Goal: Book appointment/travel/reservation

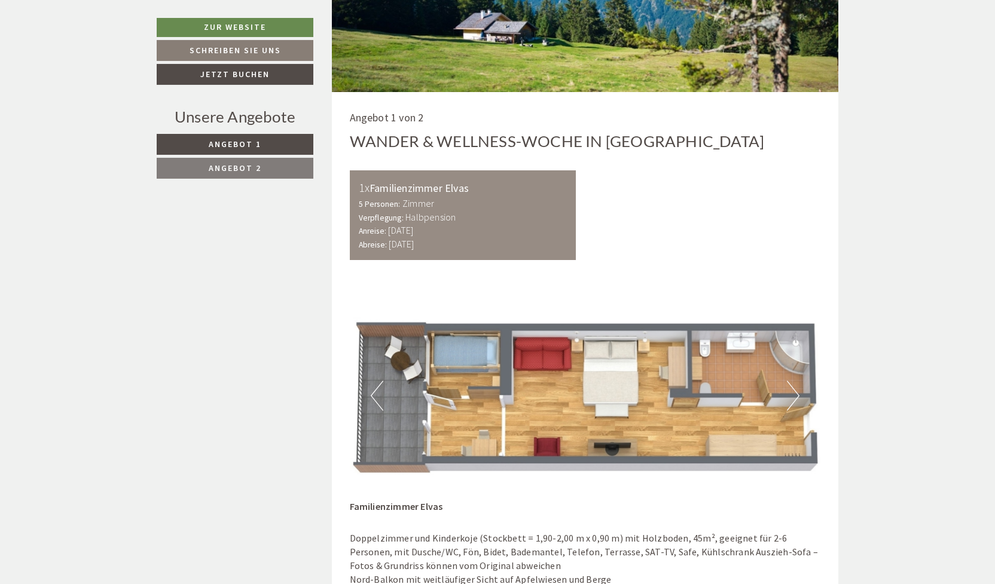
scroll to position [785, 0]
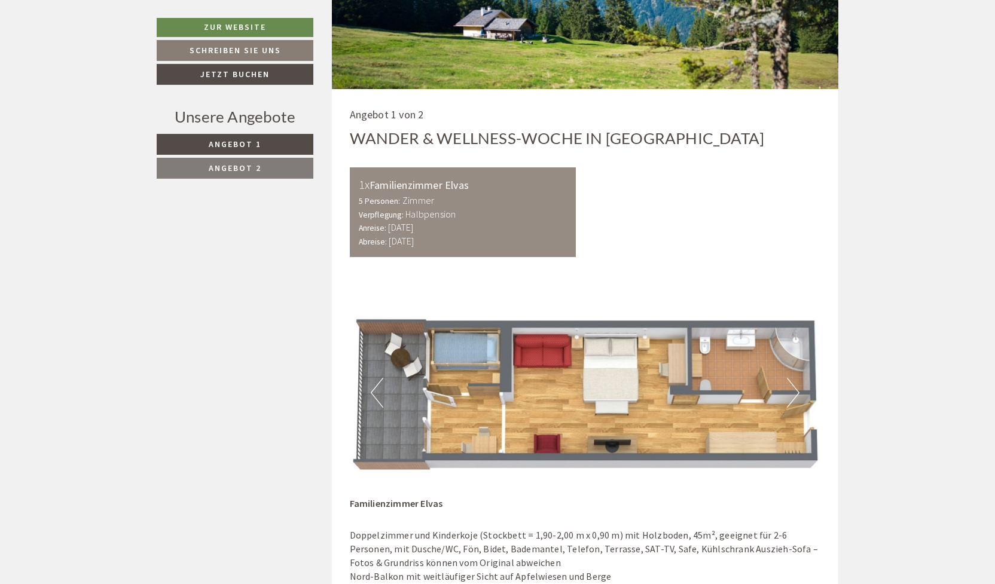
click at [377, 395] on button "Previous" at bounding box center [377, 393] width 13 height 30
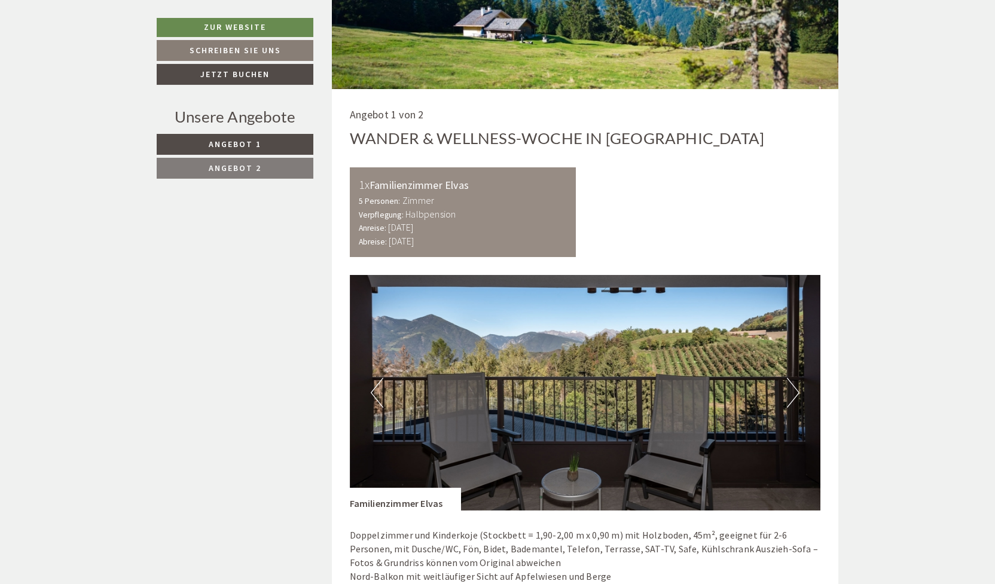
click at [377, 395] on button "Previous" at bounding box center [377, 393] width 13 height 30
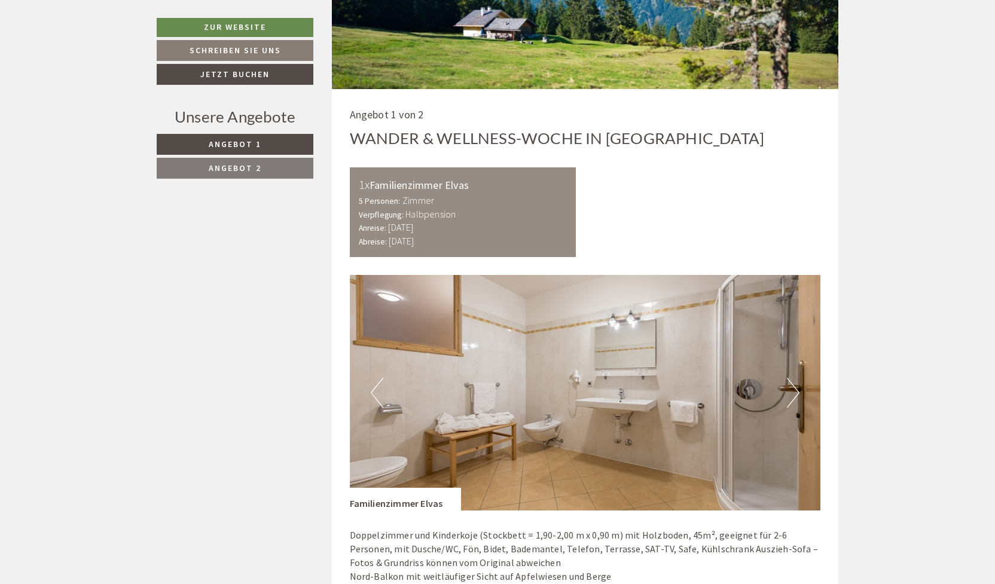
click at [377, 395] on button "Previous" at bounding box center [377, 393] width 13 height 30
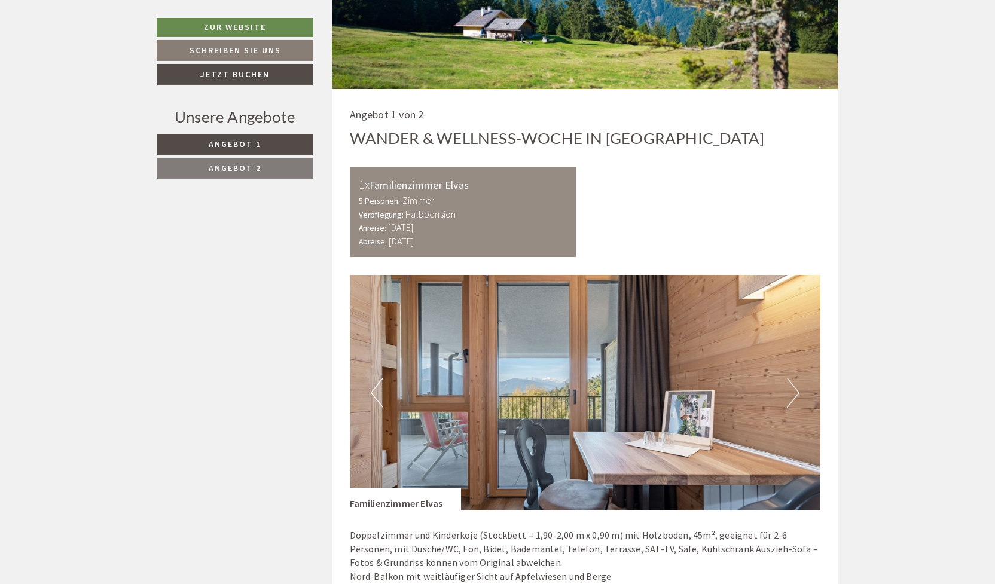
click at [377, 395] on button "Previous" at bounding box center [377, 393] width 13 height 30
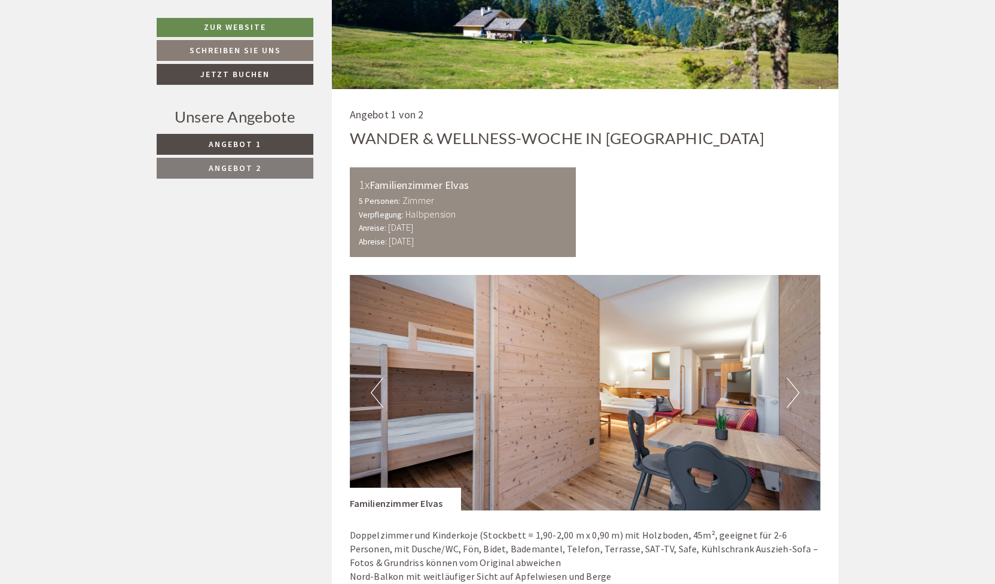
click at [795, 393] on button "Next" at bounding box center [793, 393] width 13 height 30
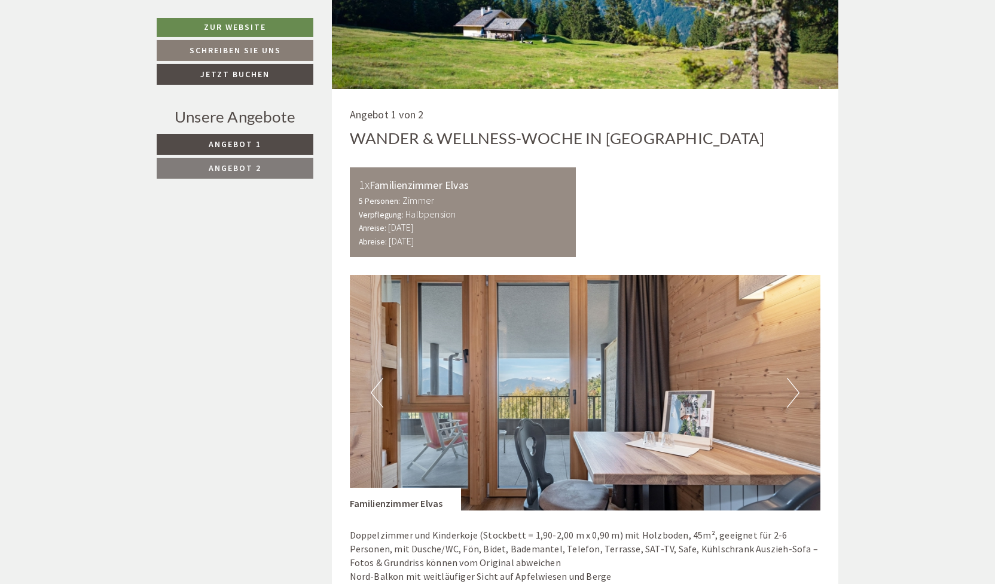
click at [374, 386] on button "Previous" at bounding box center [377, 393] width 13 height 30
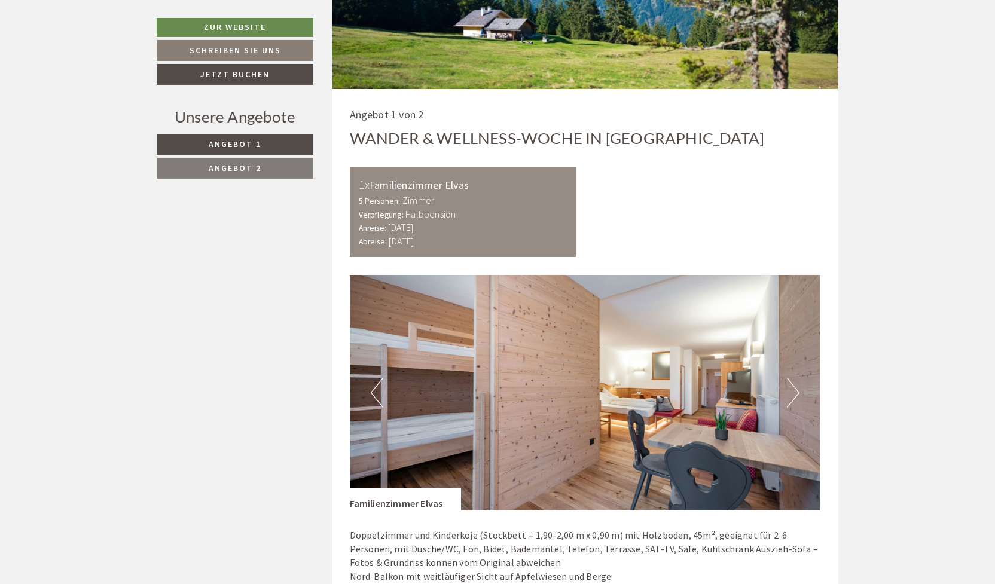
click at [374, 386] on button "Previous" at bounding box center [377, 393] width 13 height 30
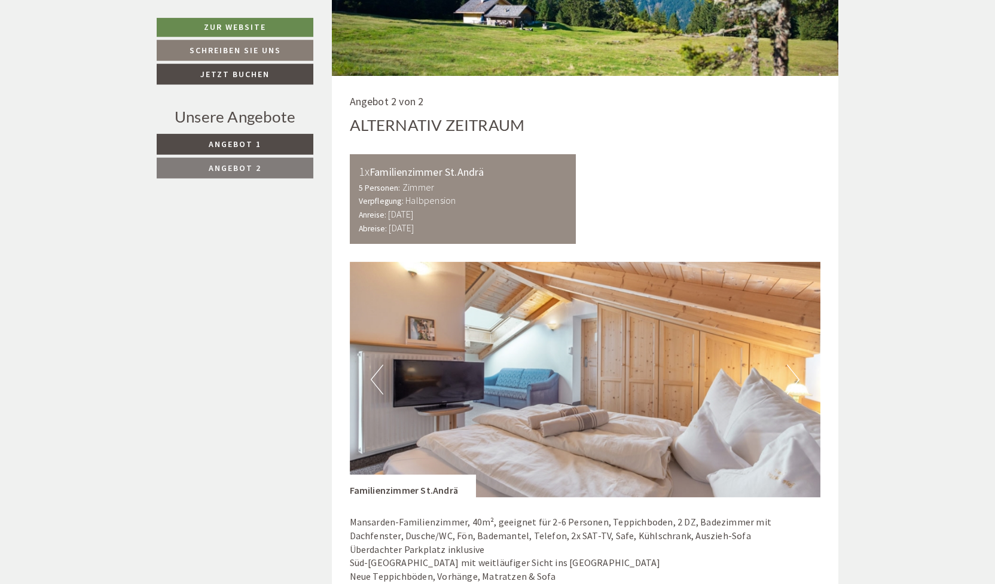
scroll to position [1998, 0]
click at [795, 365] on button "Next" at bounding box center [793, 380] width 13 height 30
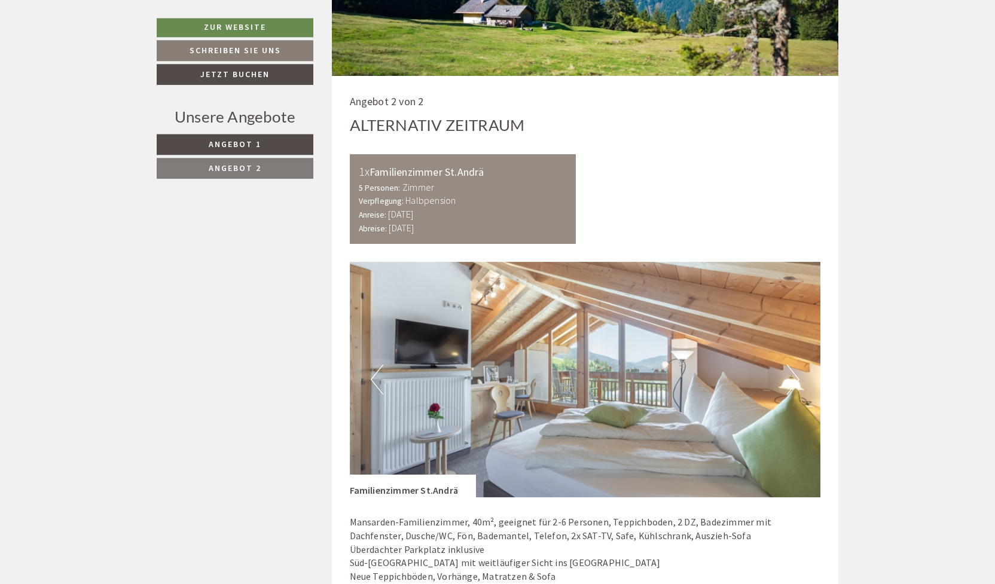
click at [795, 365] on button "Next" at bounding box center [793, 380] width 13 height 30
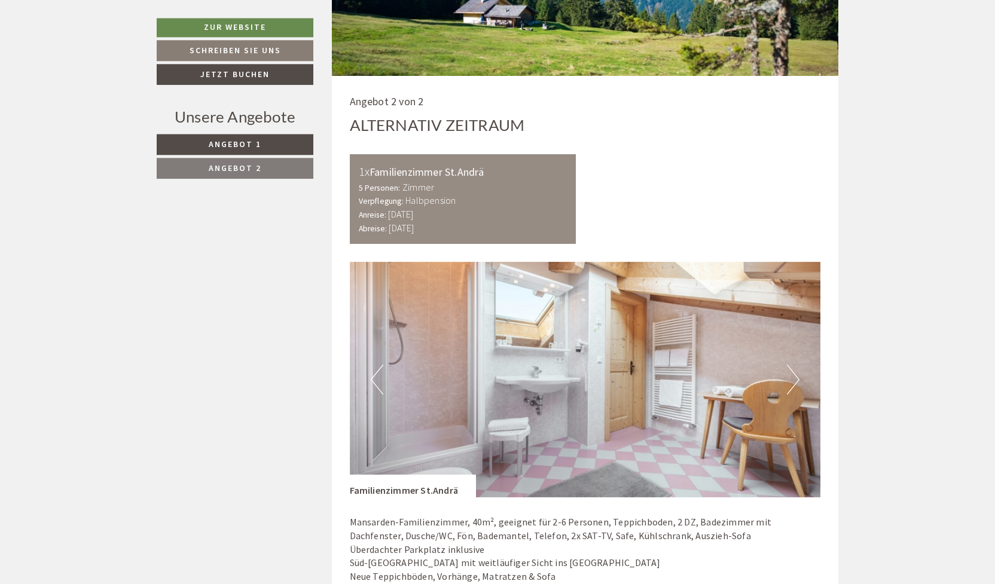
click at [795, 365] on button "Next" at bounding box center [793, 380] width 13 height 30
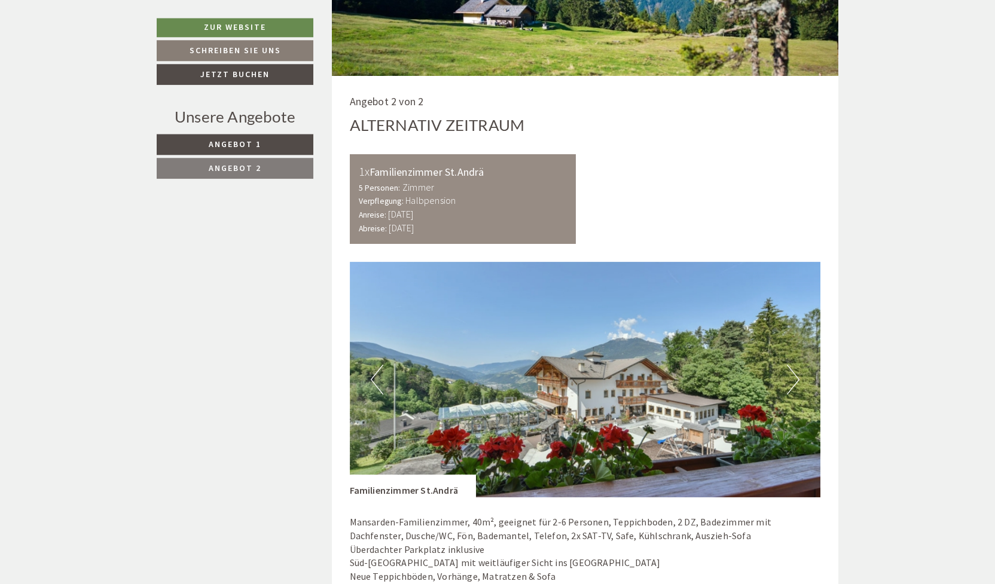
click at [795, 365] on button "Next" at bounding box center [793, 380] width 13 height 30
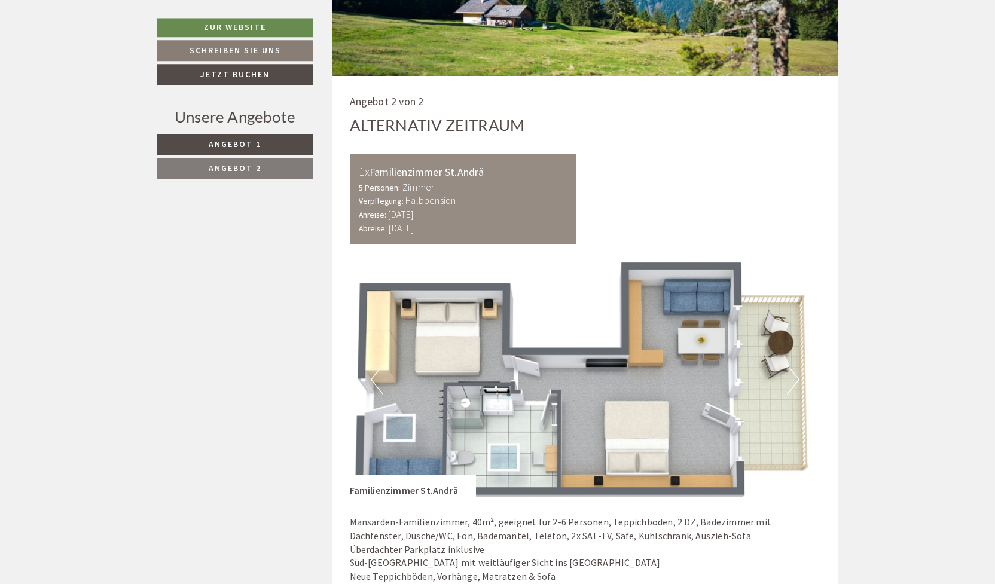
drag, startPoint x: 442, startPoint y: 383, endPoint x: 430, endPoint y: 355, distance: 29.8
click at [430, 355] on img at bounding box center [585, 380] width 471 height 236
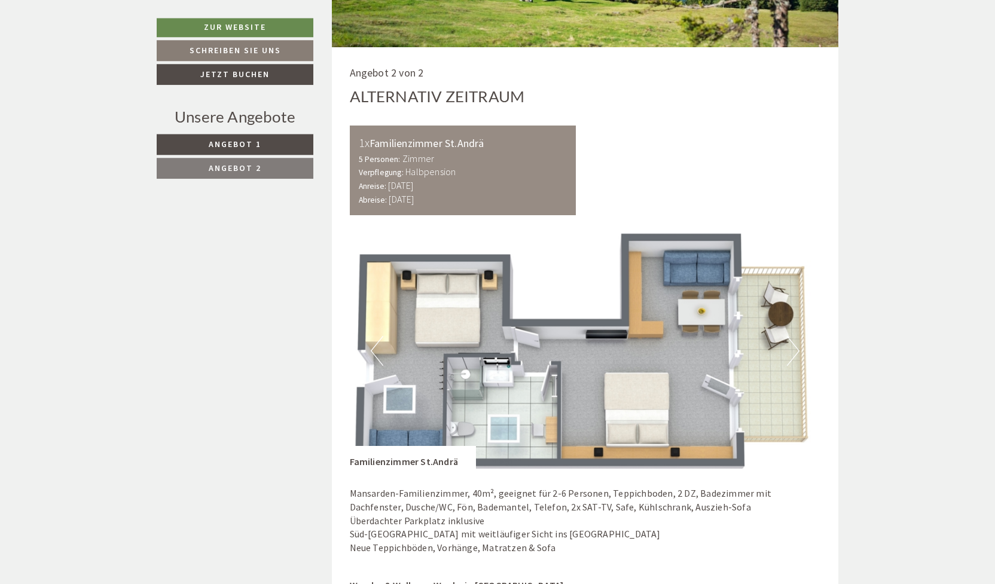
scroll to position [2028, 0]
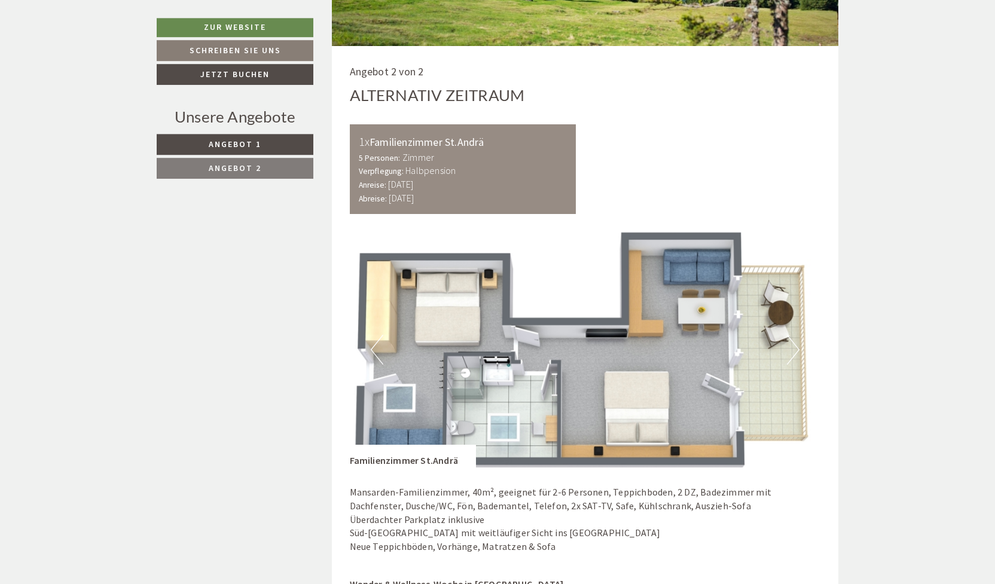
click at [791, 335] on button "Next" at bounding box center [793, 350] width 13 height 30
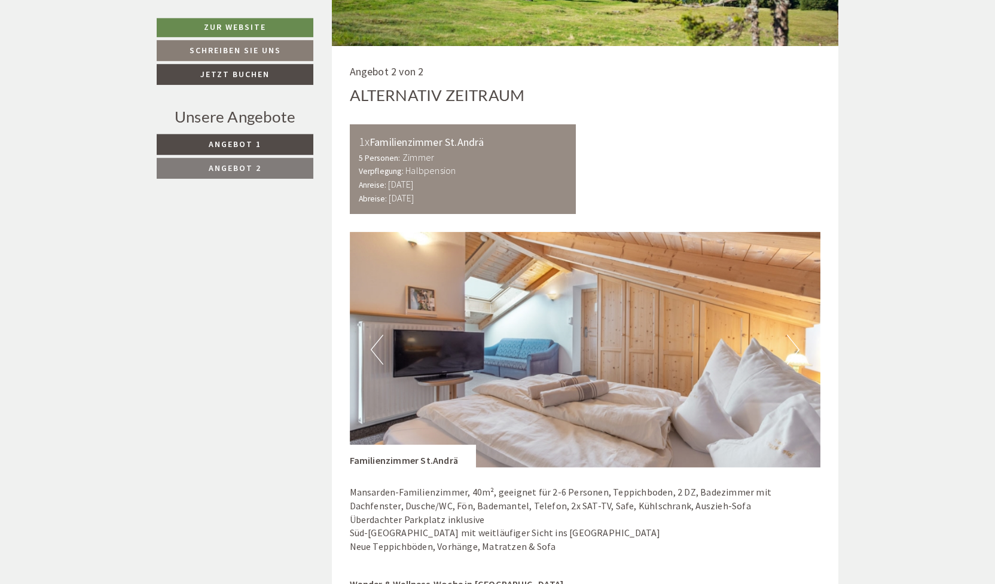
click at [791, 335] on button "Next" at bounding box center [793, 350] width 13 height 30
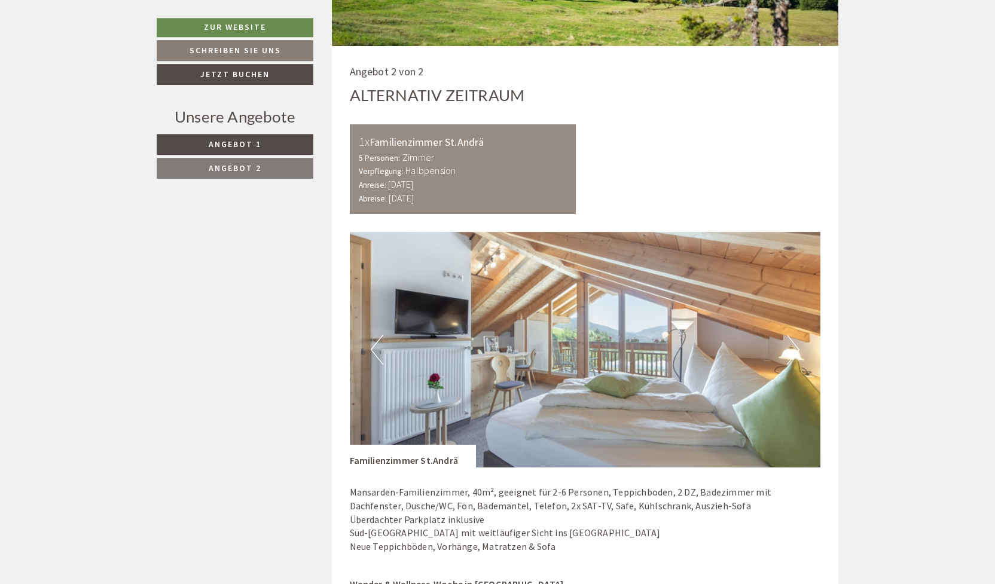
click at [796, 338] on button "Next" at bounding box center [793, 350] width 13 height 30
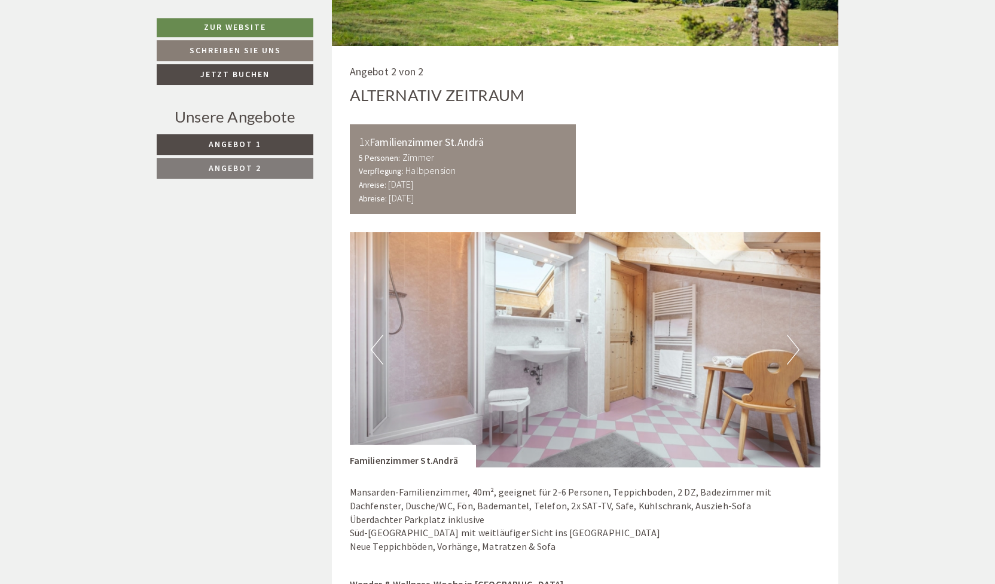
click at [797, 338] on button "Next" at bounding box center [793, 350] width 13 height 30
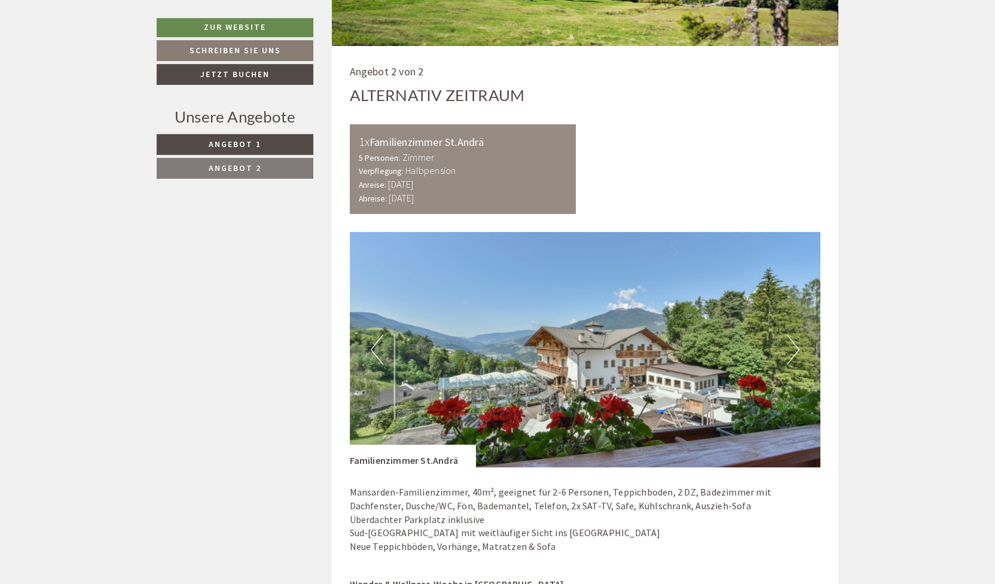
click at [798, 338] on button "Next" at bounding box center [793, 350] width 13 height 30
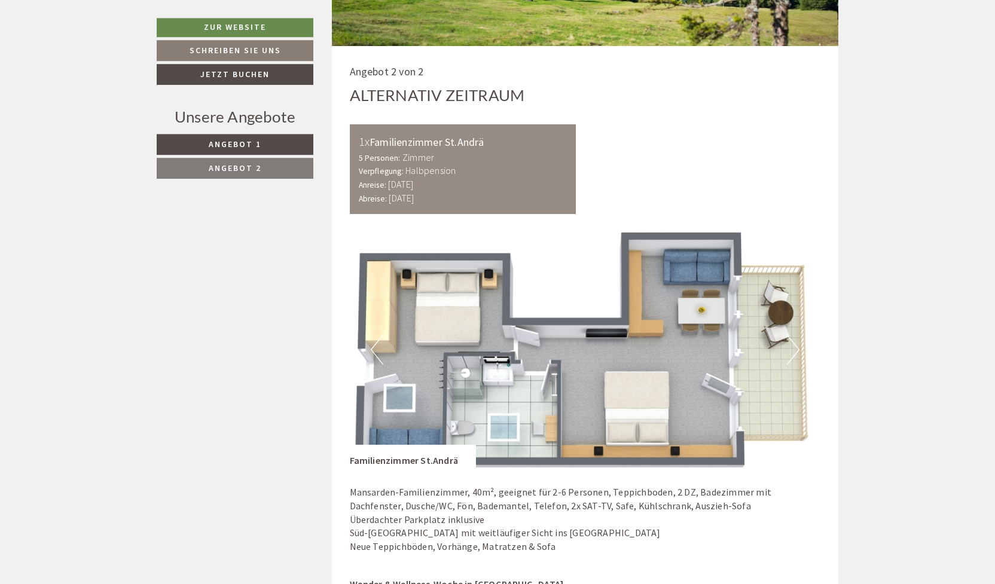
click at [796, 335] on button "Next" at bounding box center [793, 350] width 13 height 30
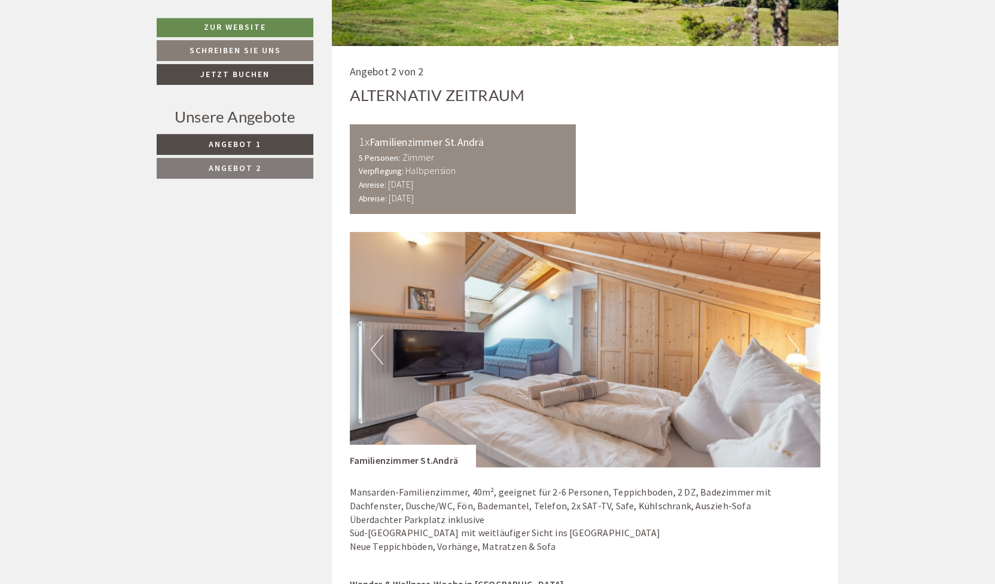
click at [796, 335] on button "Next" at bounding box center [793, 350] width 13 height 30
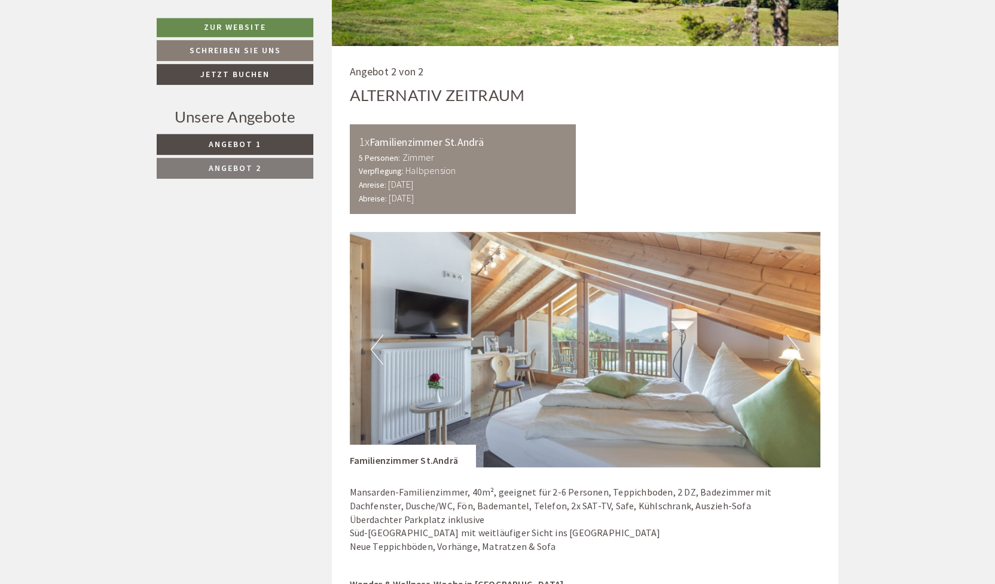
click at [796, 335] on button "Next" at bounding box center [793, 350] width 13 height 30
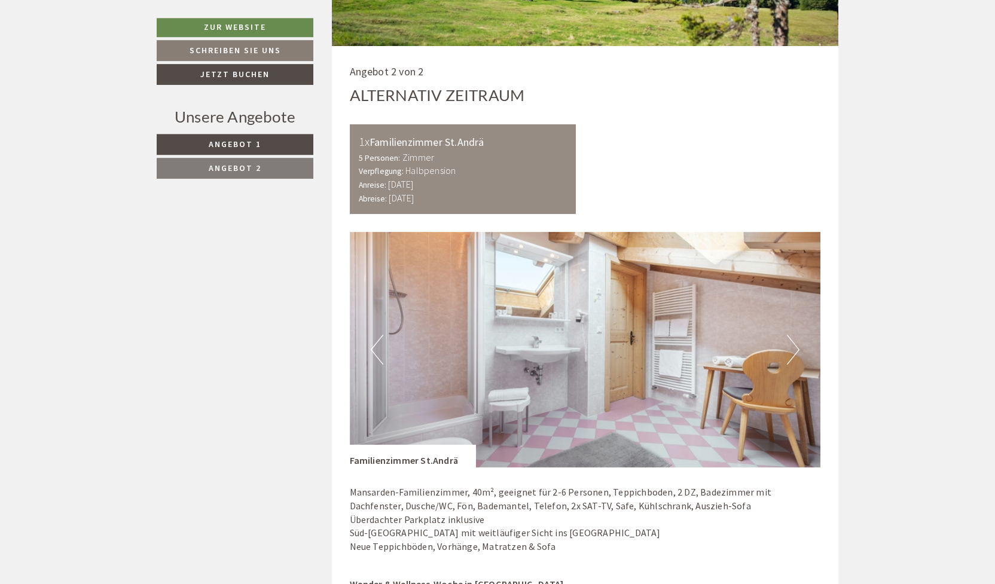
click at [796, 335] on button "Next" at bounding box center [793, 350] width 13 height 30
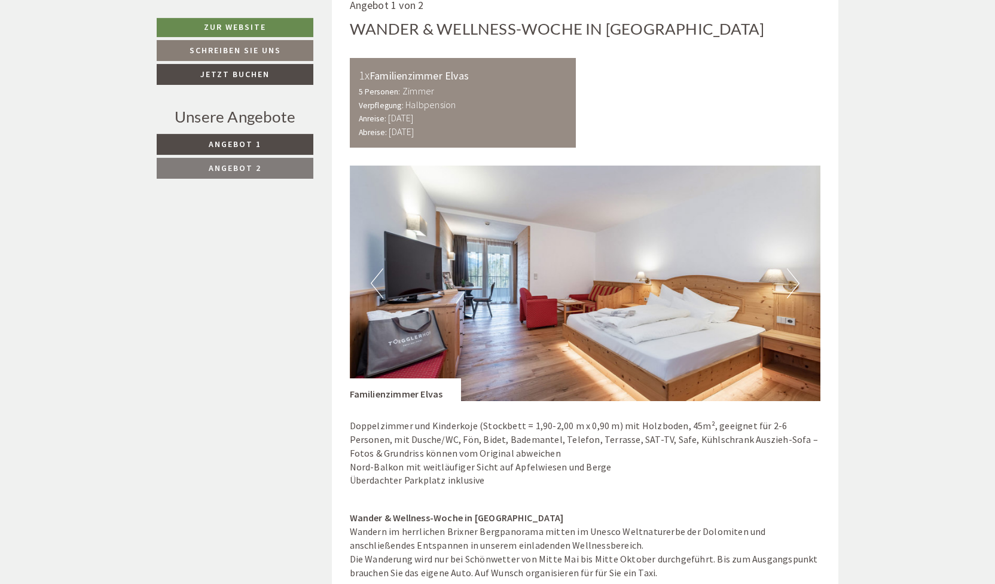
scroll to position [893, 0]
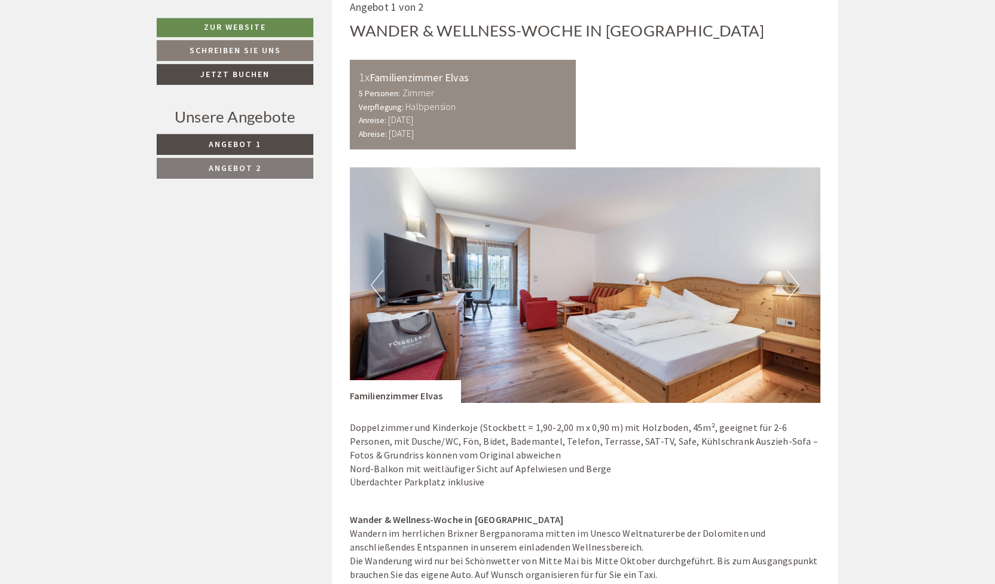
click at [797, 278] on button "Next" at bounding box center [793, 285] width 13 height 30
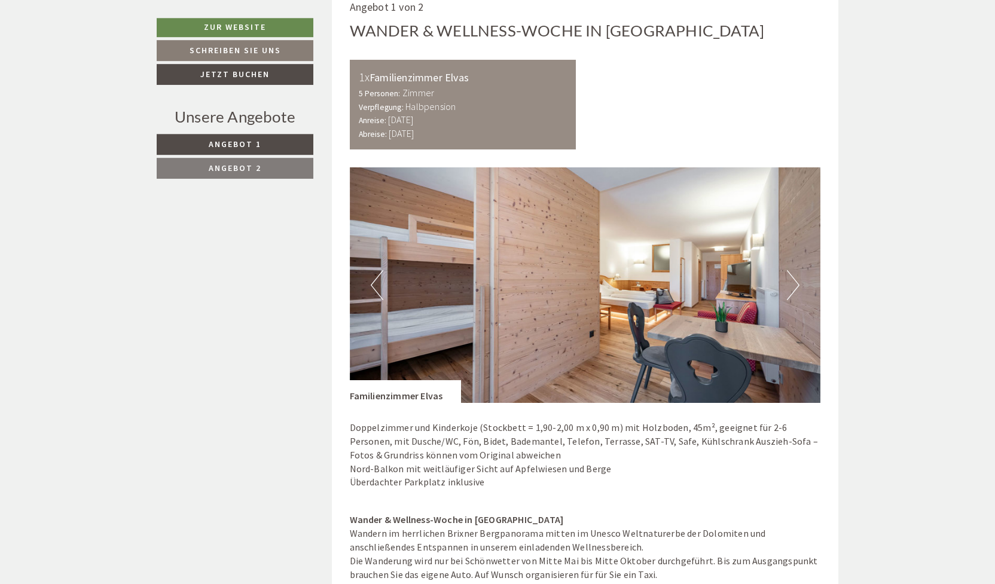
click at [797, 278] on button "Next" at bounding box center [793, 285] width 13 height 30
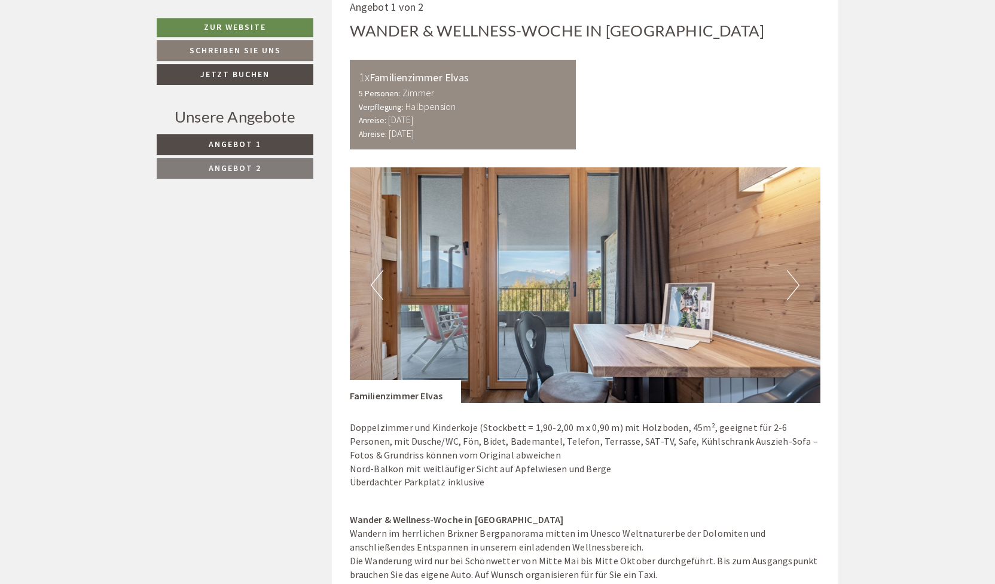
click at [797, 278] on button "Next" at bounding box center [793, 285] width 13 height 30
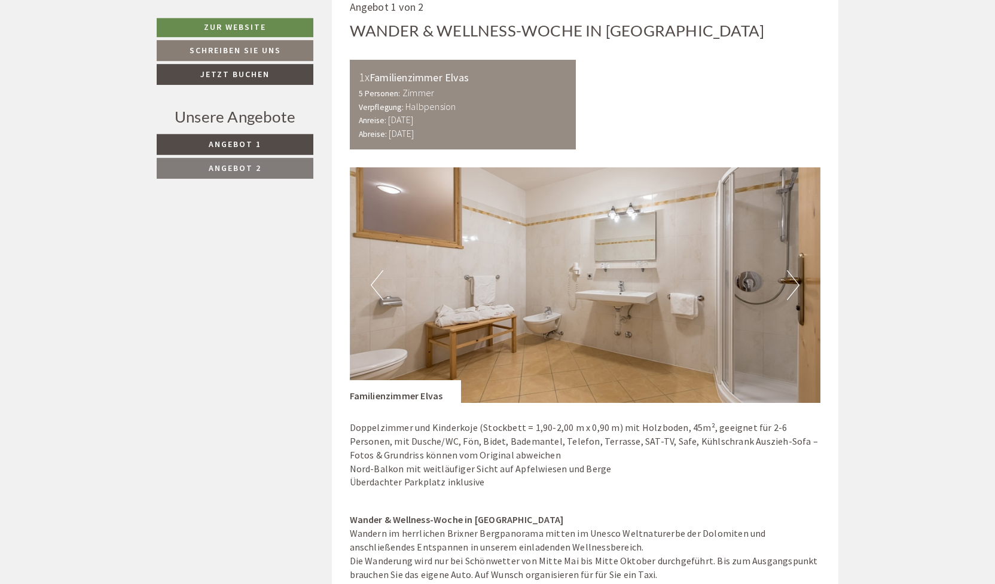
click at [797, 278] on button "Next" at bounding box center [793, 285] width 13 height 30
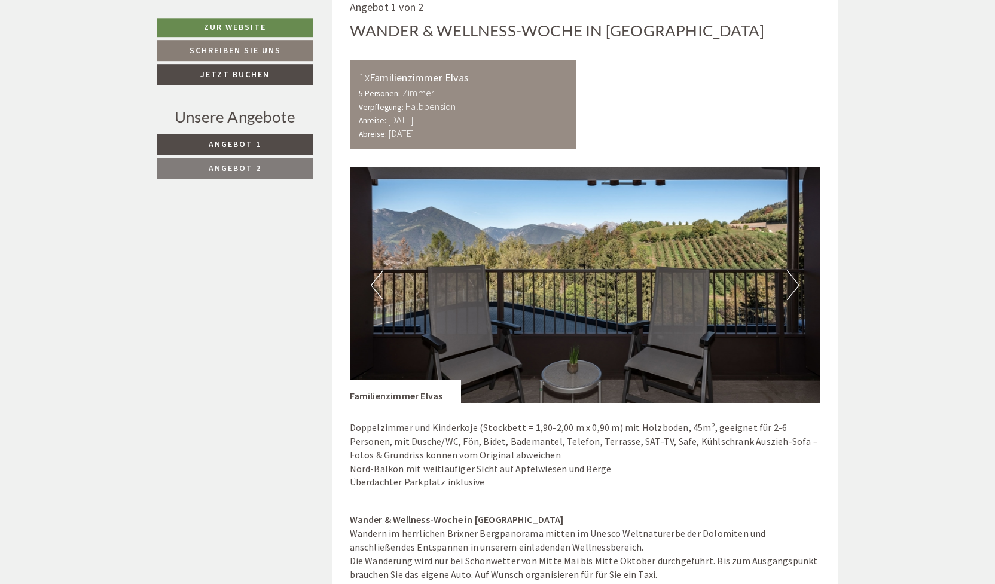
click at [797, 278] on button "Next" at bounding box center [793, 285] width 13 height 30
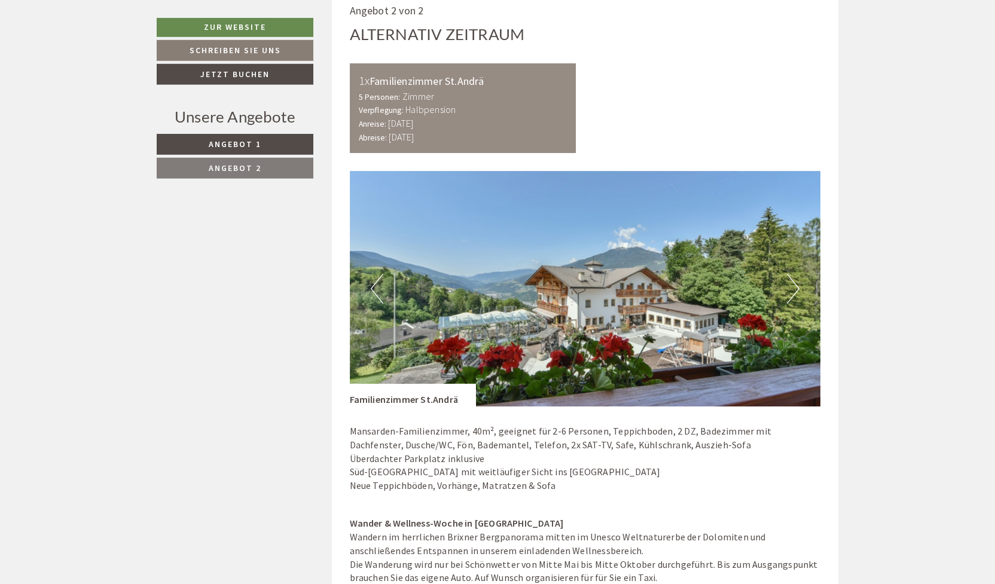
scroll to position [2075, 0]
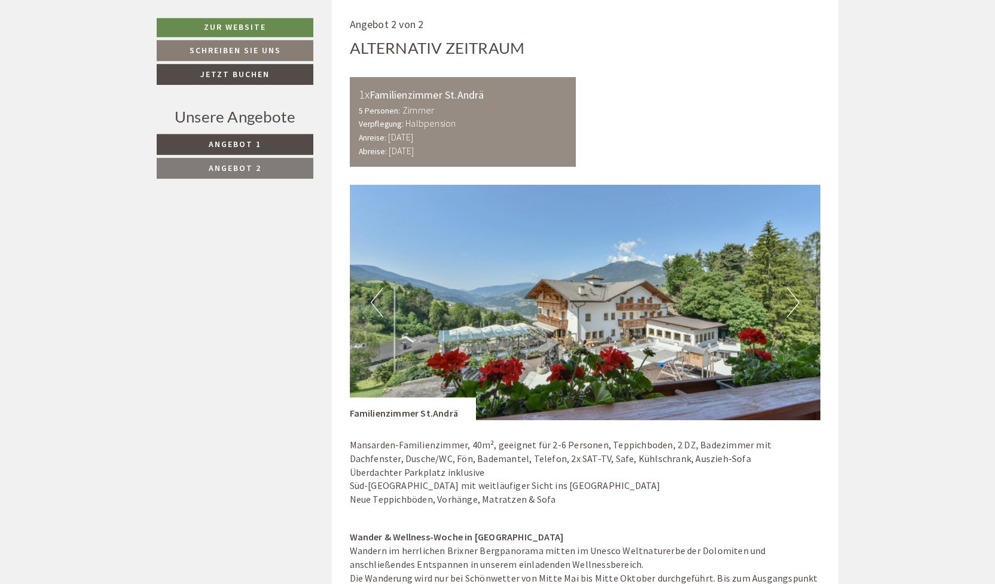
click at [814, 282] on img at bounding box center [585, 303] width 471 height 236
click at [792, 293] on button "Next" at bounding box center [793, 303] width 13 height 30
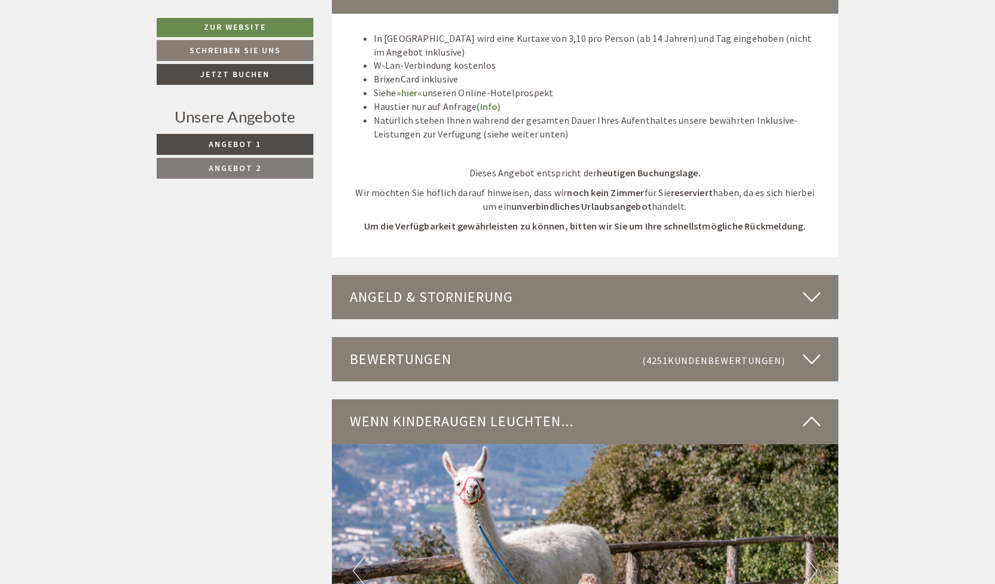
scroll to position [3137, 0]
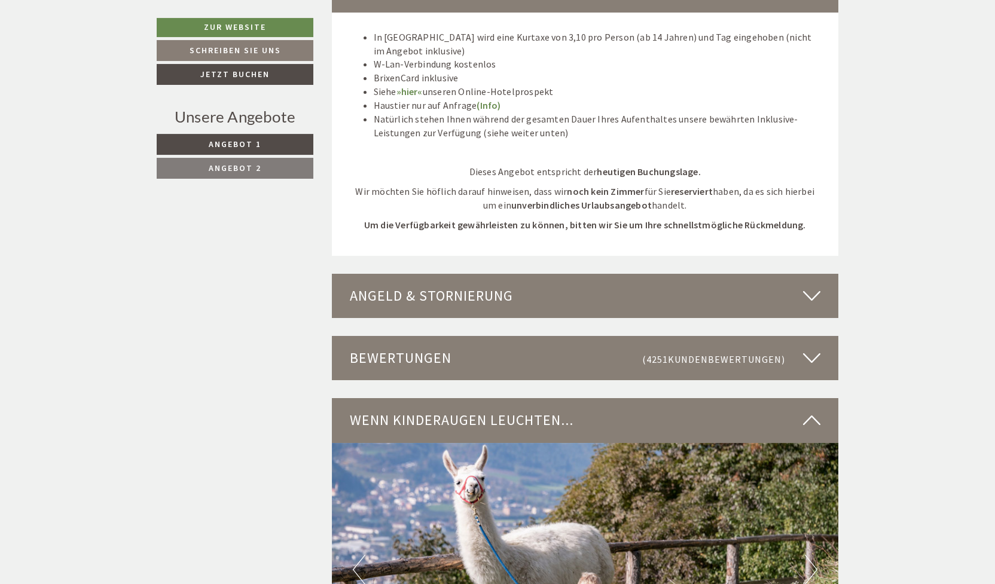
click at [595, 341] on div "Bewertungen (4251 Kundenbewertungen )" at bounding box center [585, 358] width 507 height 44
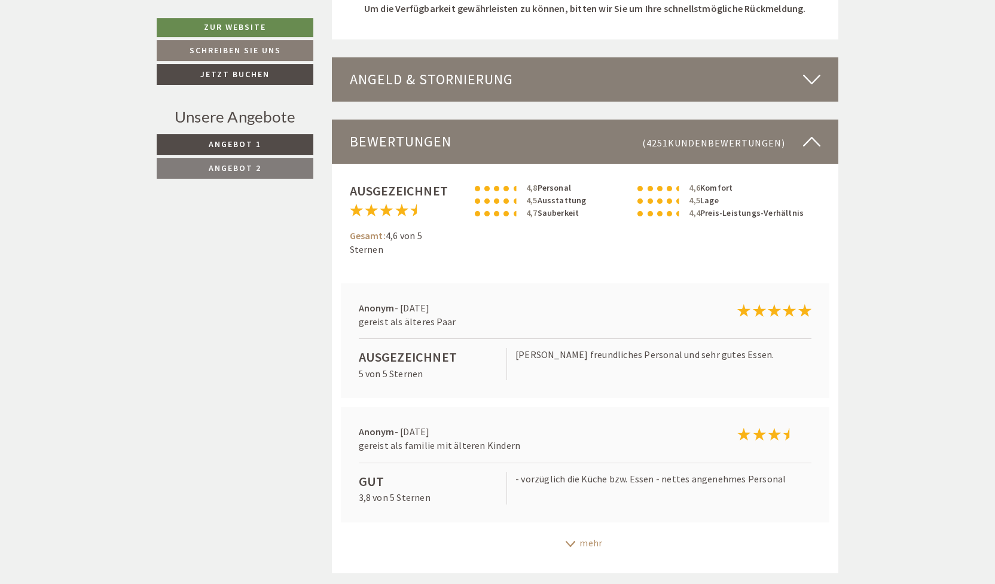
scroll to position [3364, 0]
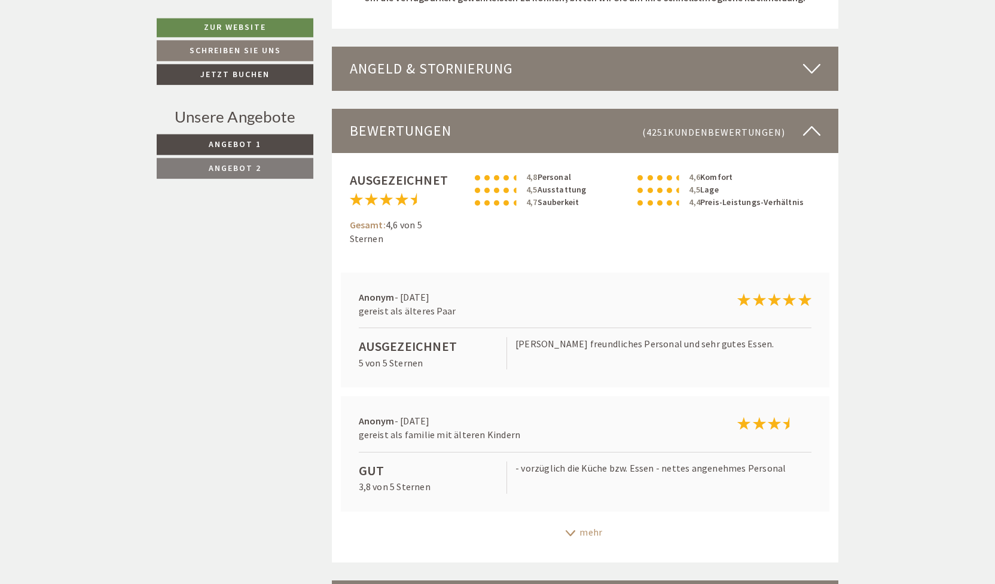
click at [588, 521] on div "mehr" at bounding box center [585, 532] width 507 height 23
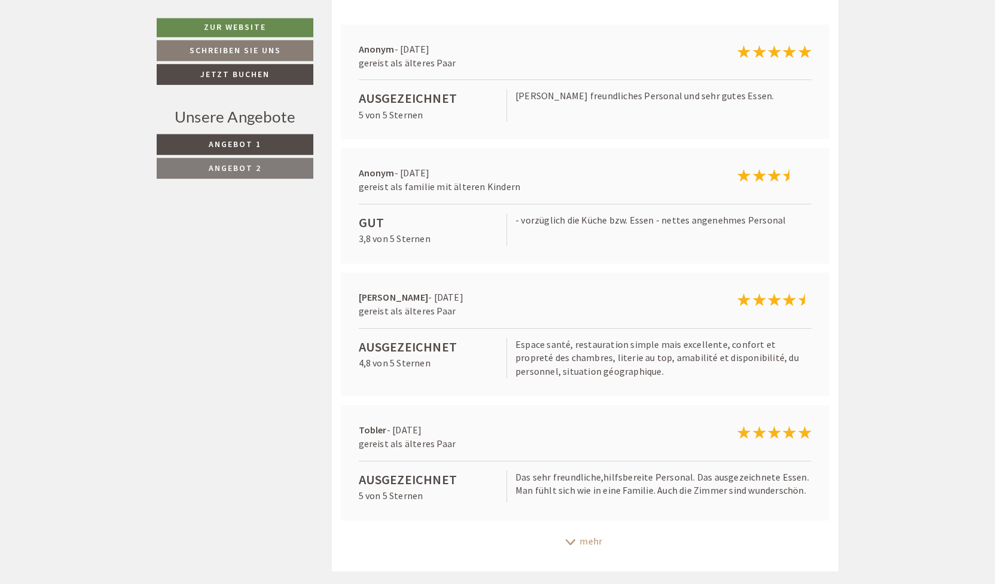
scroll to position [3613, 0]
click at [587, 529] on div "mehr" at bounding box center [585, 540] width 507 height 23
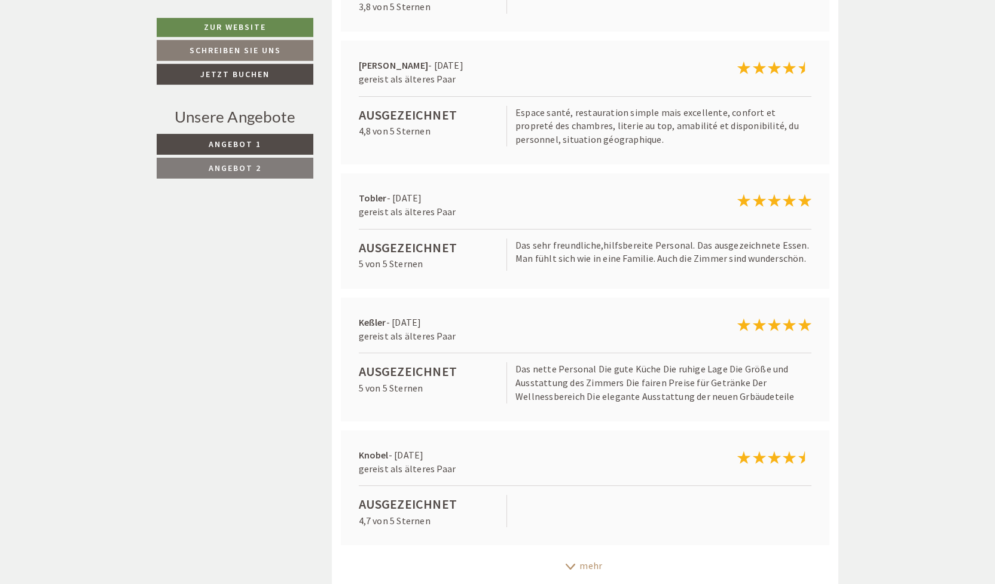
scroll to position [3848, 0]
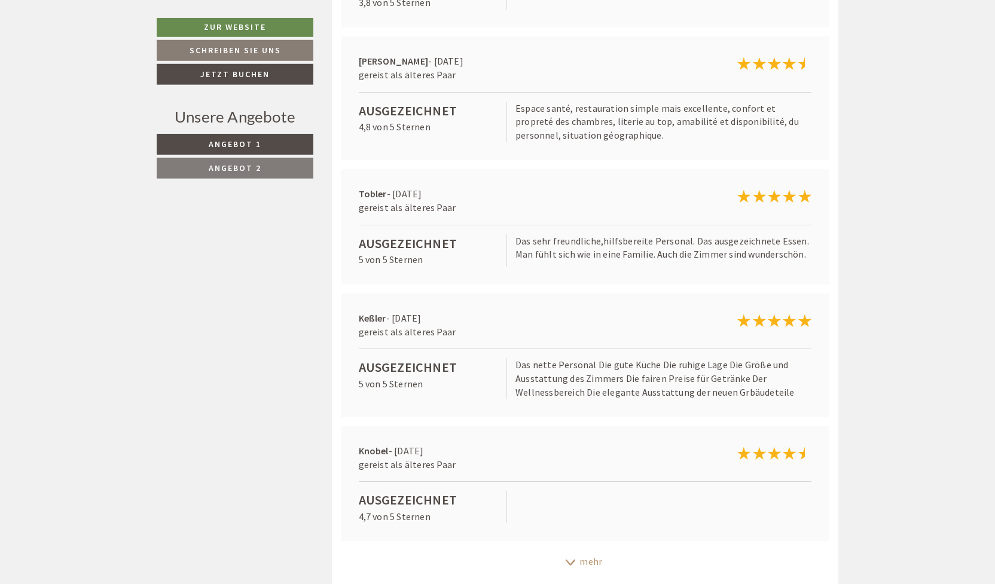
click at [596, 244] on div "Tobler - [DATE] gereist als älteres Paar Ausgezeichnet 5 von 5 Sternen Das sehr…" at bounding box center [585, 226] width 489 height 115
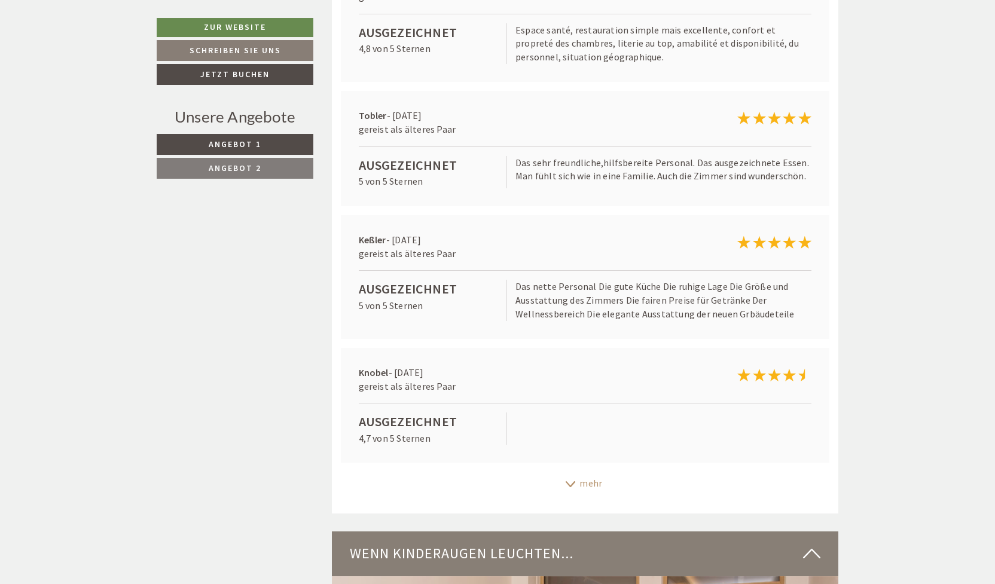
scroll to position [3927, 0]
click at [573, 481] on icon at bounding box center [570, 484] width 12 height 6
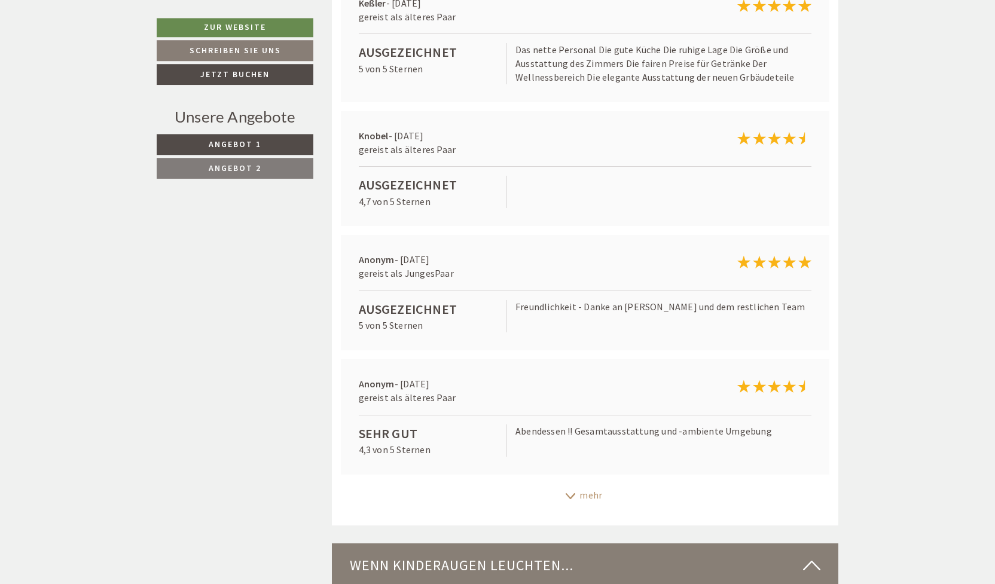
scroll to position [4164, 0]
click at [588, 483] on div "mehr" at bounding box center [585, 494] width 507 height 23
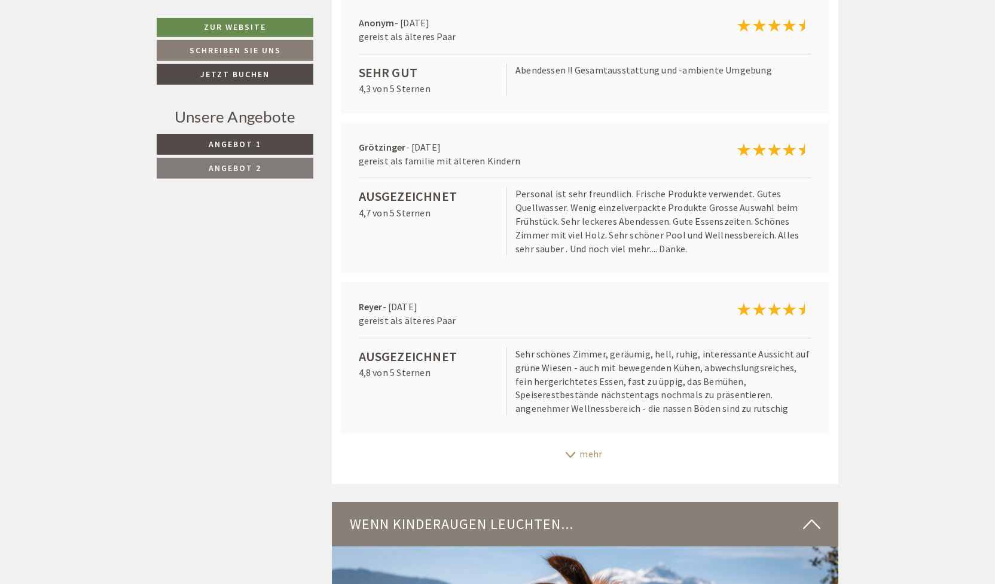
scroll to position [4552, 0]
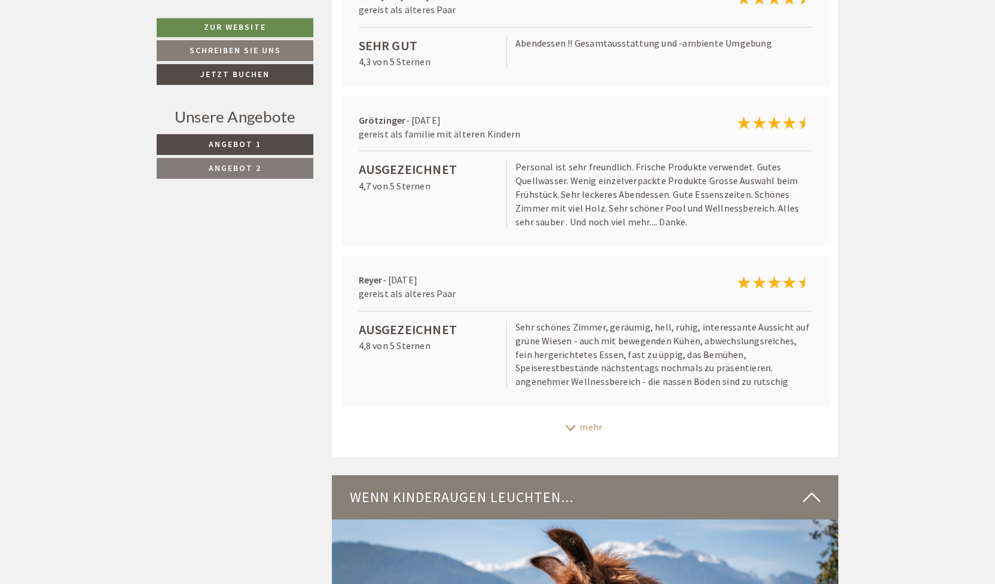
click at [600, 416] on div "mehr" at bounding box center [585, 427] width 507 height 23
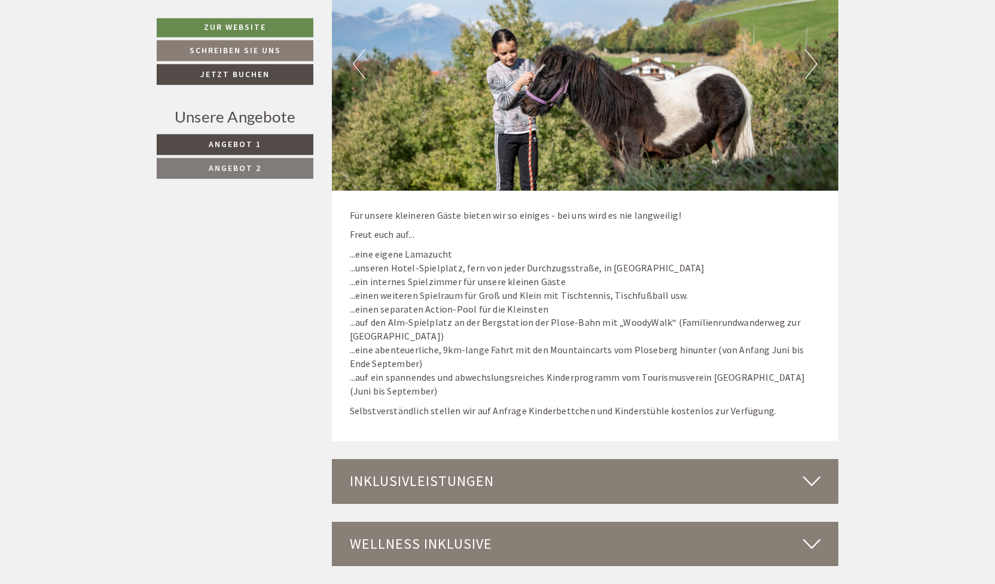
scroll to position [5383, 0]
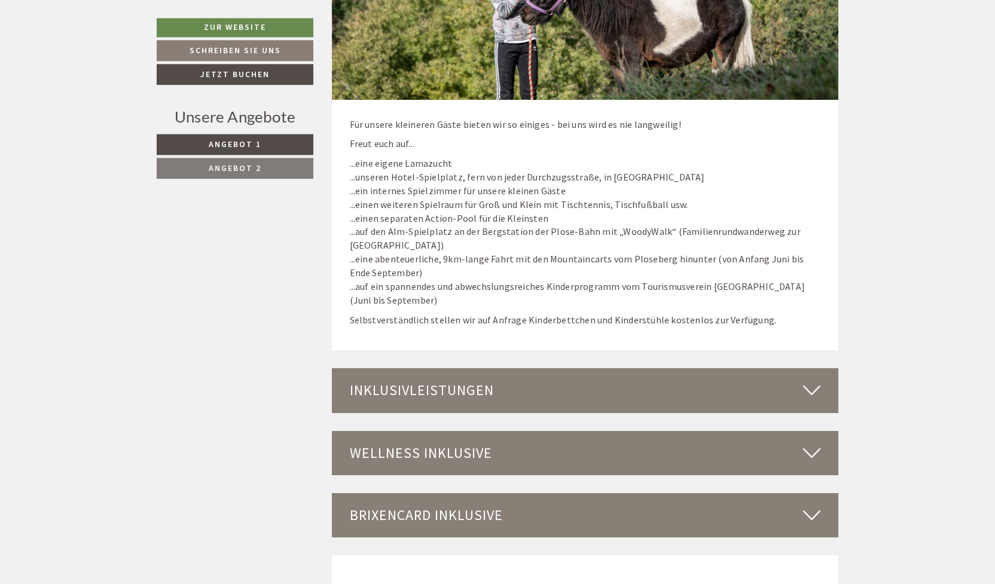
click at [637, 368] on div "Inklusivleistungen" at bounding box center [585, 390] width 507 height 44
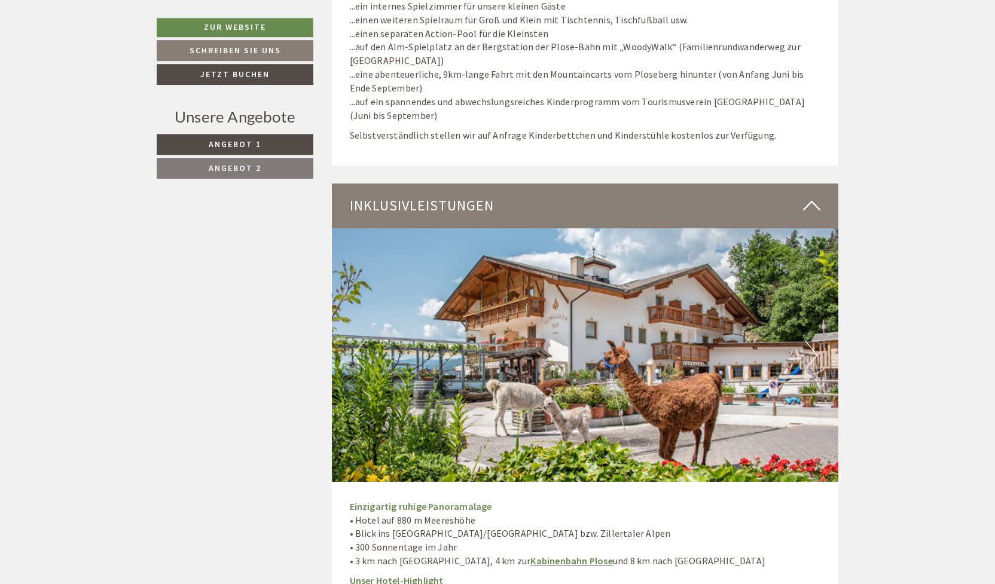
scroll to position [5662, 0]
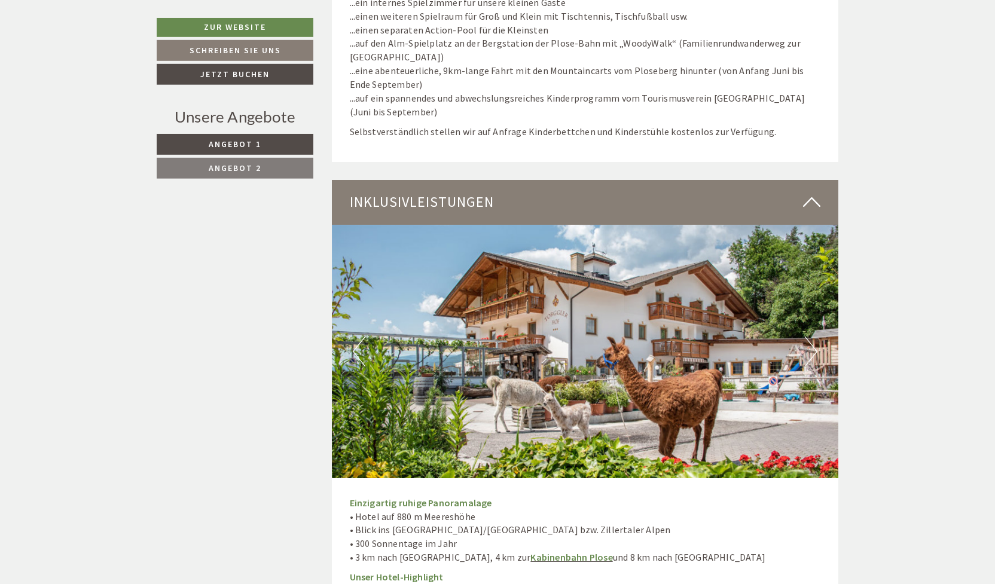
click at [804, 323] on img at bounding box center [585, 351] width 507 height 253
click at [817, 316] on img at bounding box center [585, 351] width 507 height 253
click at [815, 337] on button "Next" at bounding box center [811, 352] width 13 height 30
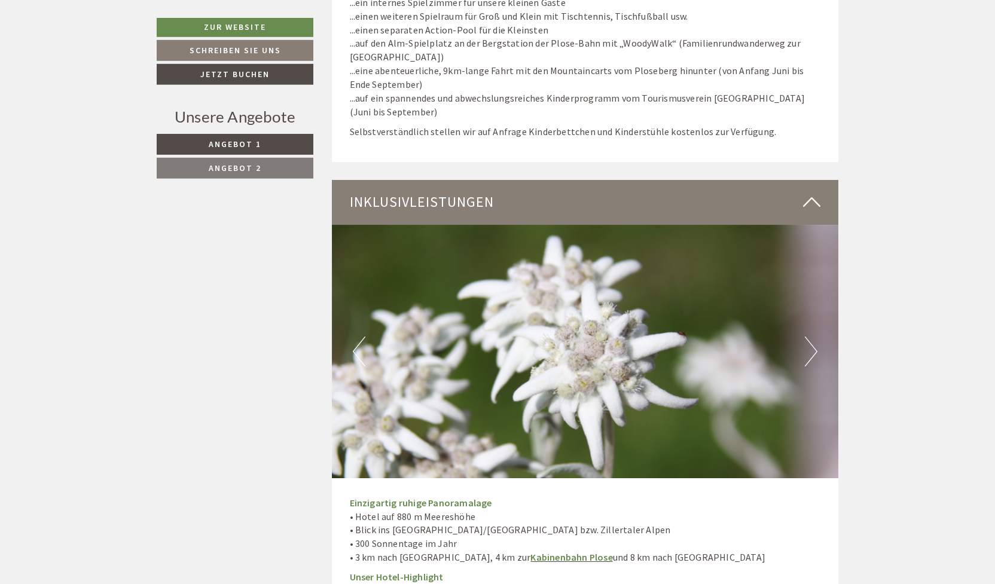
click at [815, 337] on button "Next" at bounding box center [811, 352] width 13 height 30
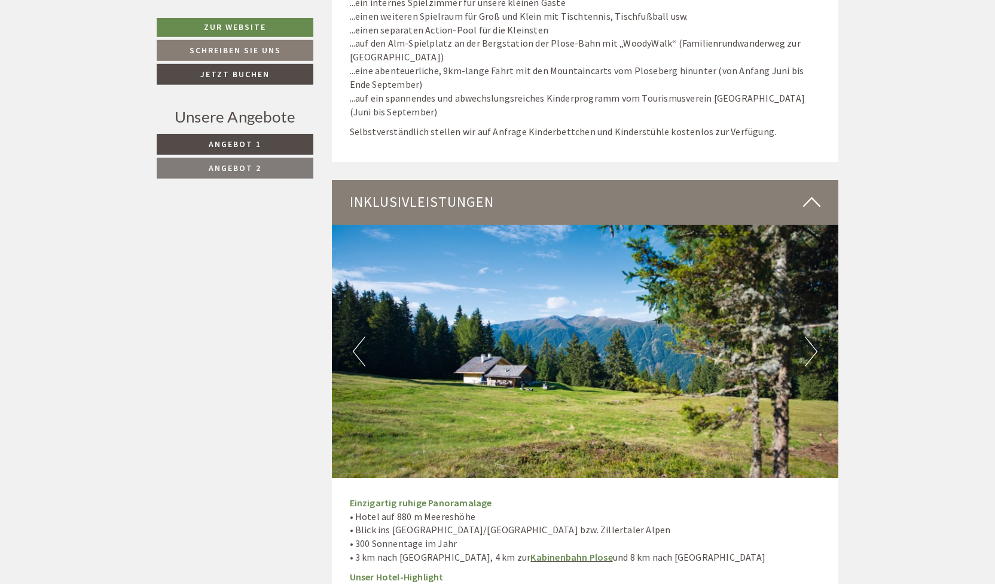
click at [815, 337] on button "Next" at bounding box center [811, 352] width 13 height 30
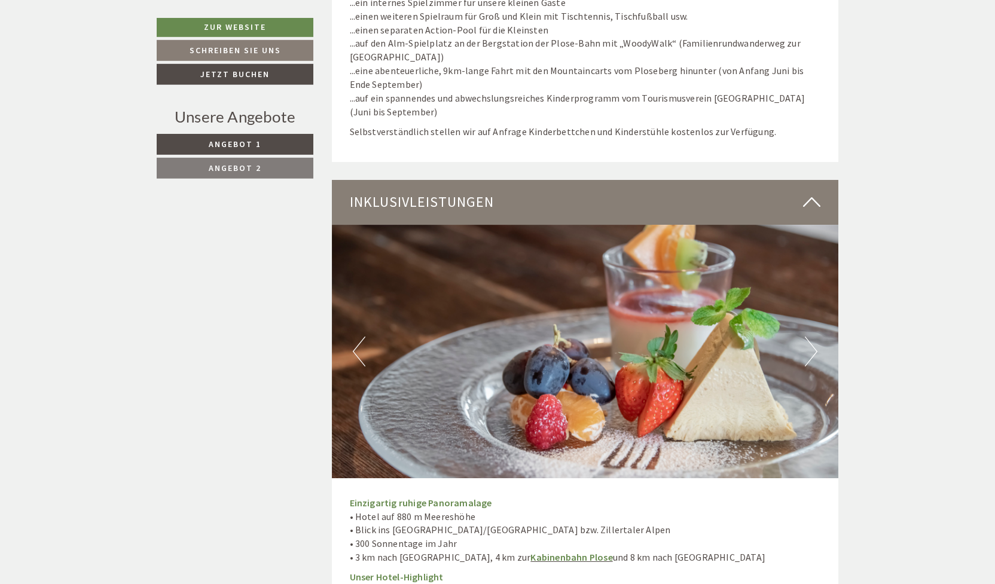
click at [815, 337] on button "Next" at bounding box center [811, 352] width 13 height 30
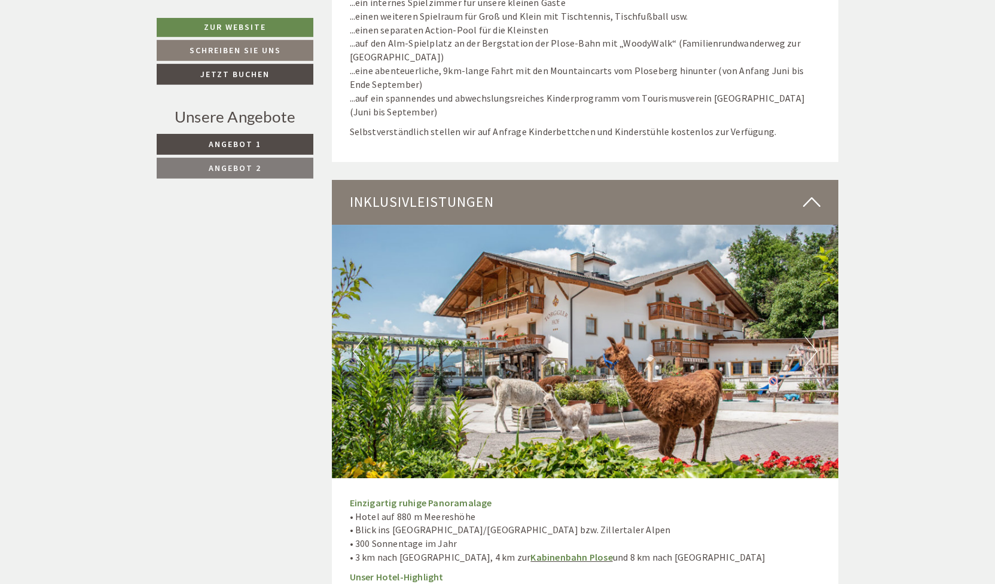
click at [815, 337] on button "Next" at bounding box center [811, 352] width 13 height 30
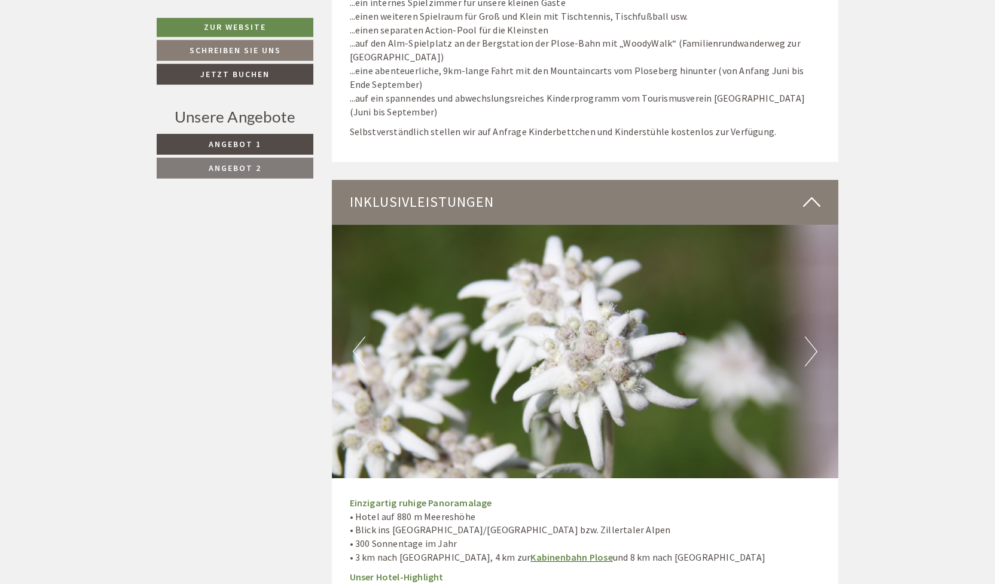
click at [815, 337] on button "Next" at bounding box center [811, 352] width 13 height 30
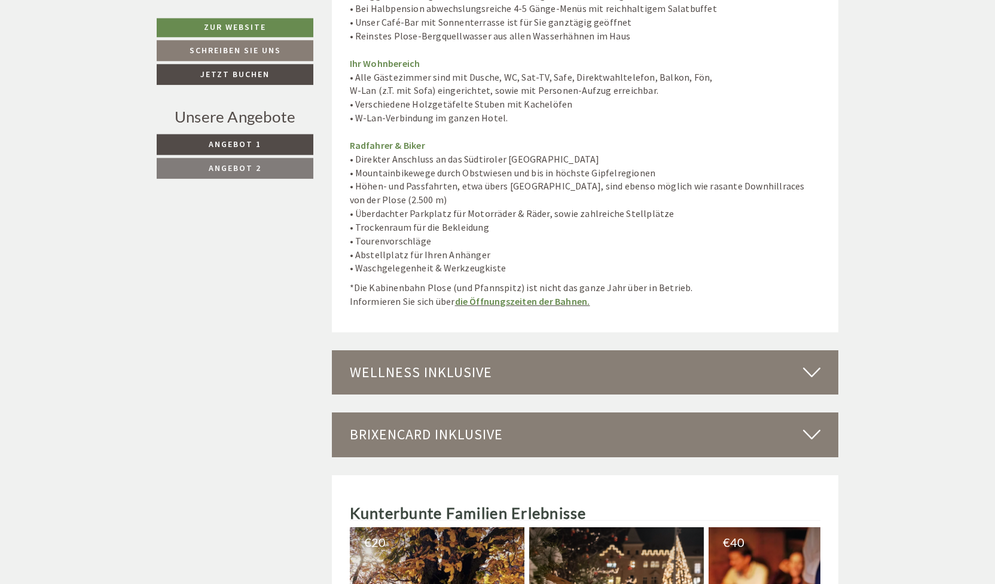
scroll to position [6450, 0]
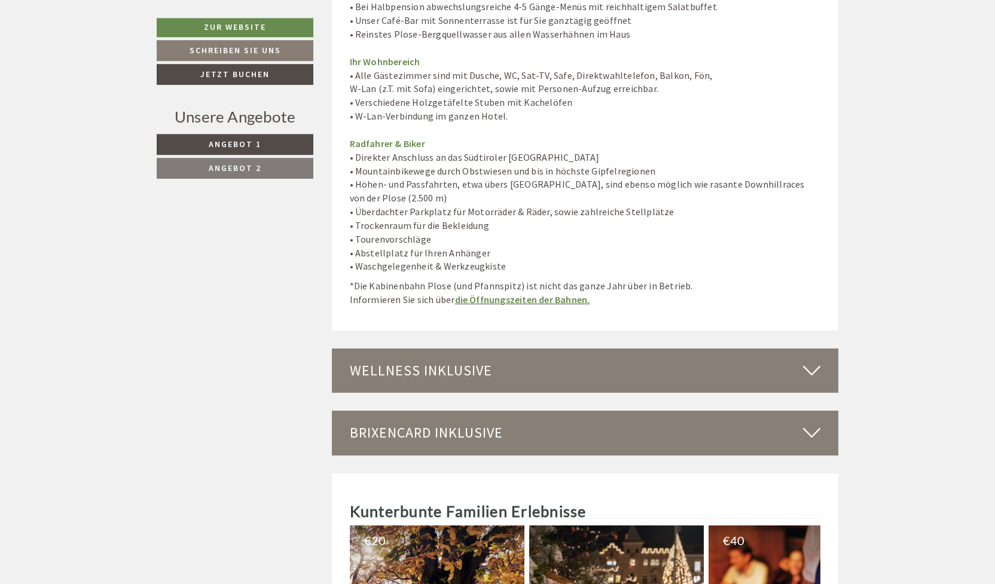
click at [781, 349] on div "Wellness inklusive" at bounding box center [585, 371] width 507 height 44
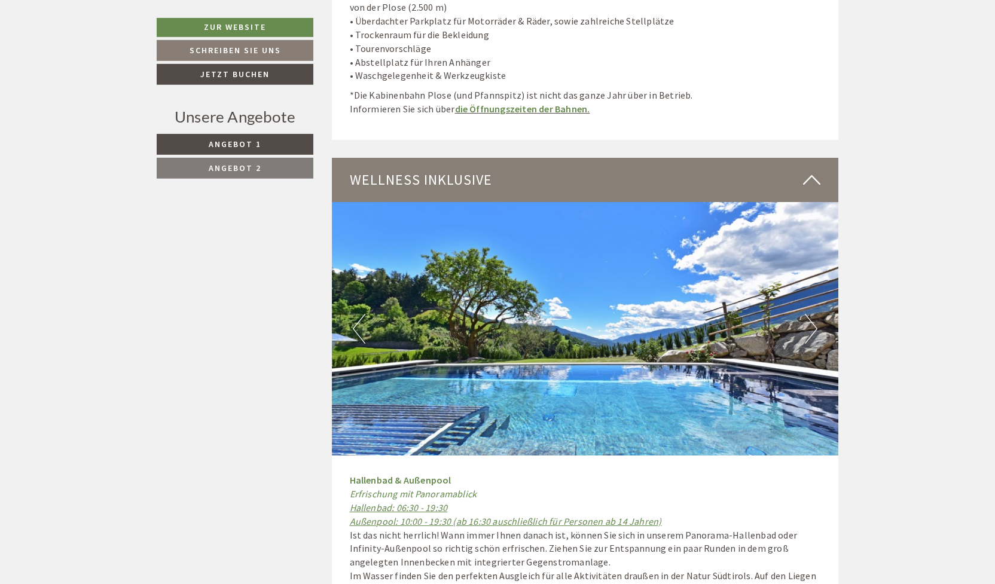
scroll to position [6643, 0]
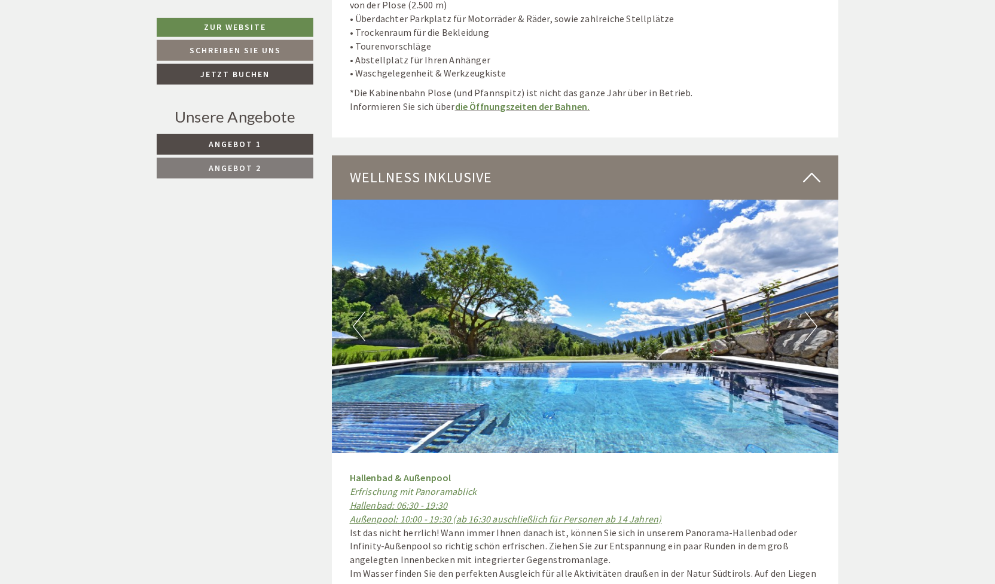
click at [803, 287] on img at bounding box center [585, 326] width 507 height 253
click at [814, 311] on button "Next" at bounding box center [811, 326] width 13 height 30
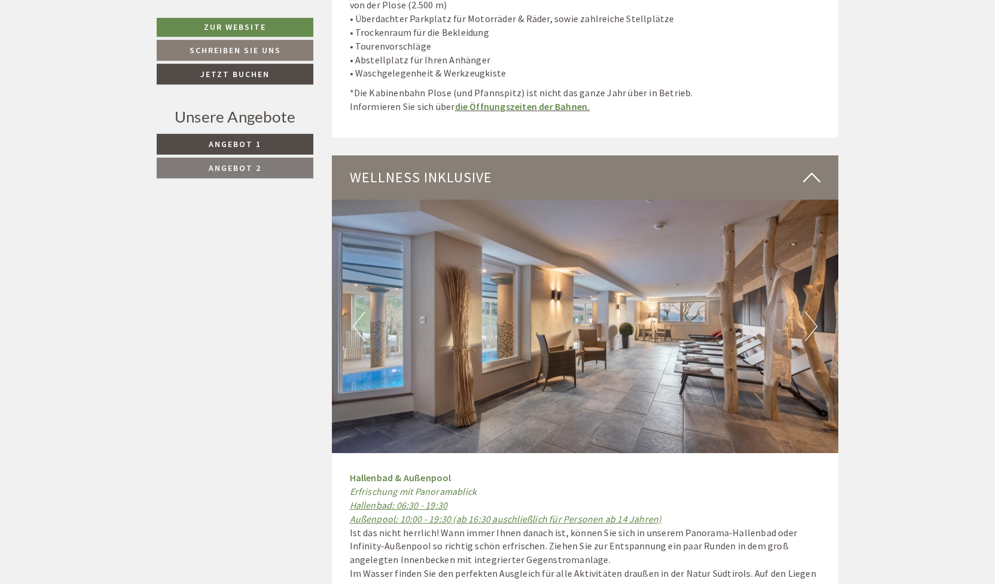
click at [814, 311] on button "Next" at bounding box center [811, 326] width 13 height 30
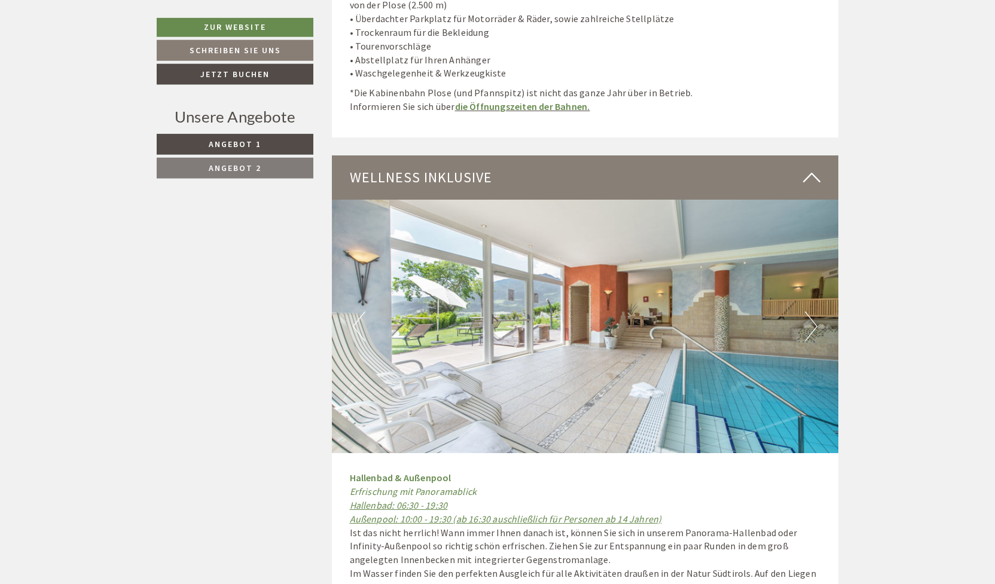
click at [814, 311] on button "Next" at bounding box center [811, 326] width 13 height 30
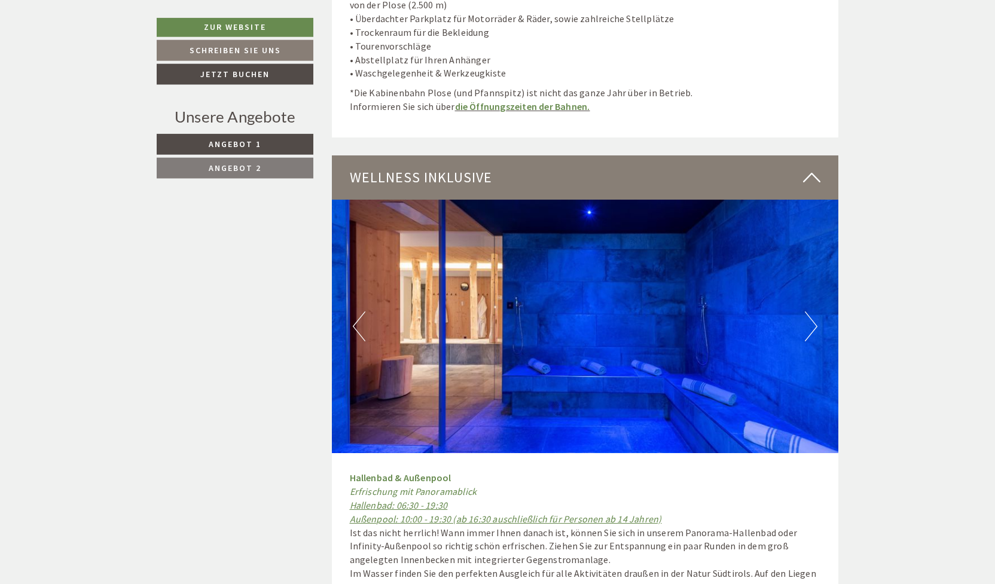
click at [822, 282] on img at bounding box center [585, 326] width 507 height 253
click at [814, 311] on button "Next" at bounding box center [811, 326] width 13 height 30
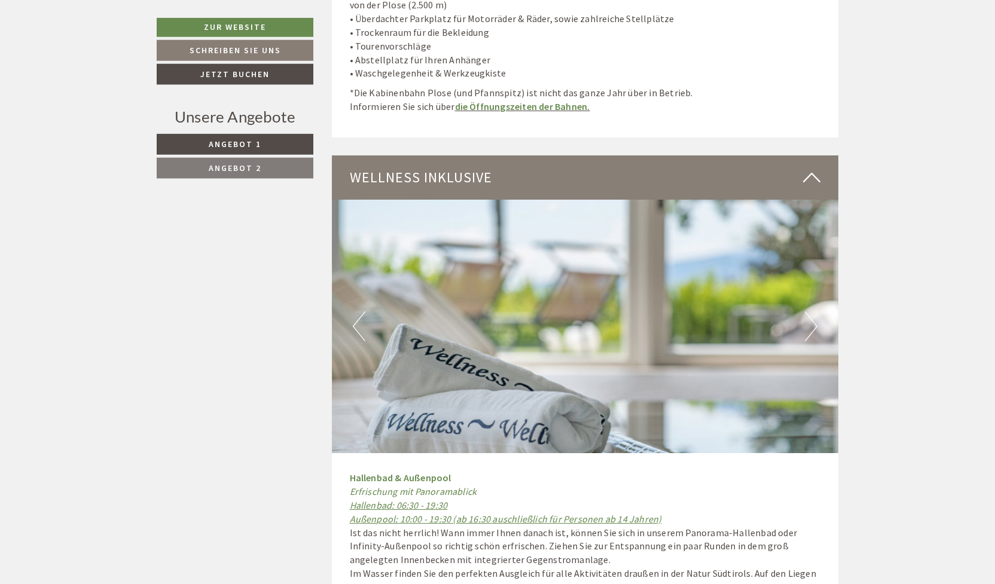
click at [814, 311] on button "Next" at bounding box center [811, 326] width 13 height 30
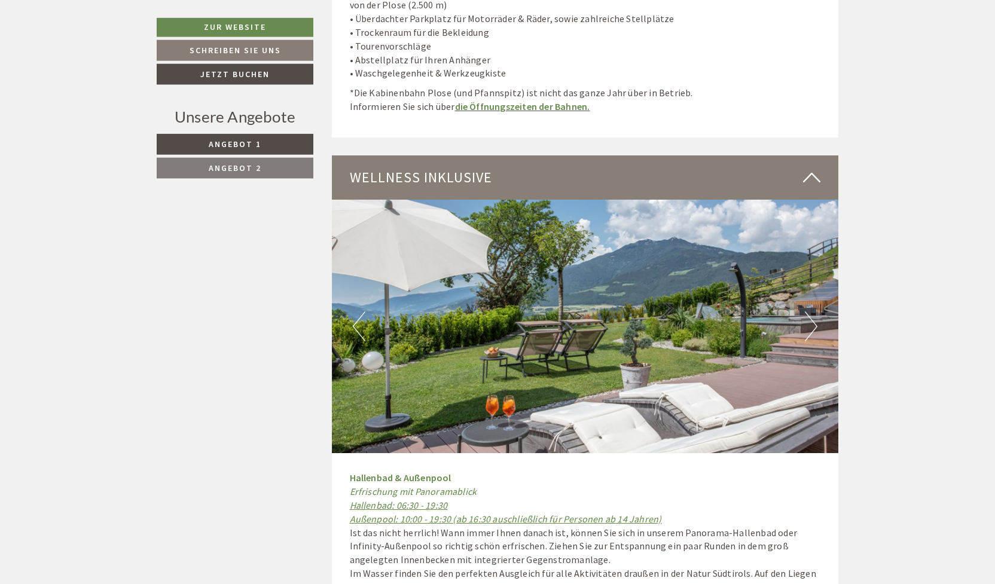
click at [814, 311] on button "Next" at bounding box center [811, 326] width 13 height 30
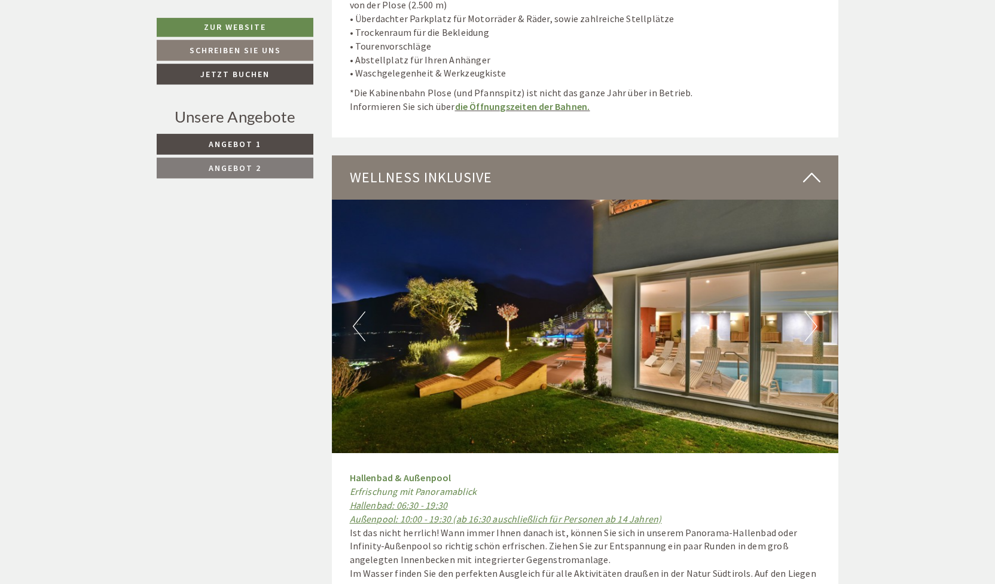
click at [814, 311] on button "Next" at bounding box center [811, 326] width 13 height 30
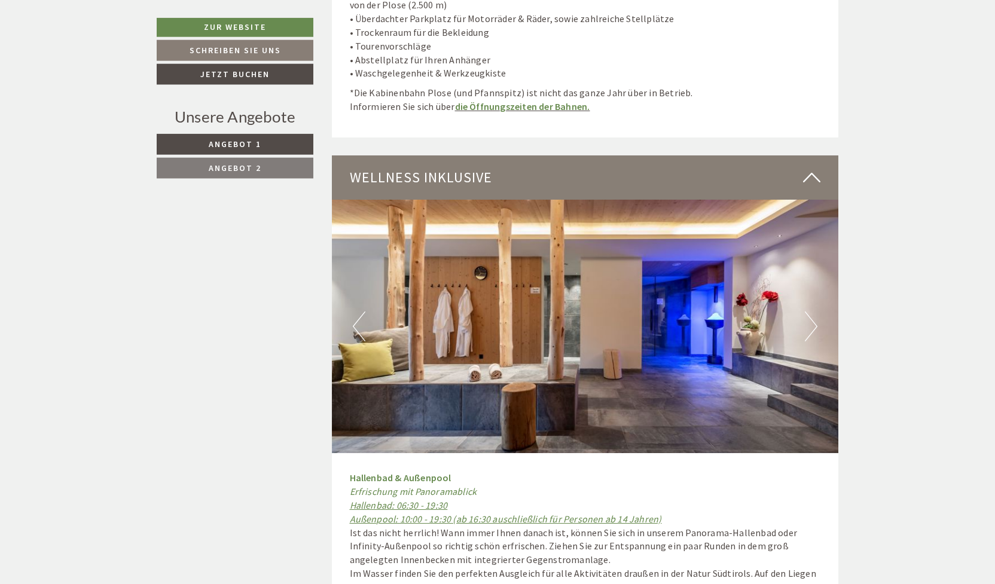
click at [814, 311] on button "Next" at bounding box center [811, 326] width 13 height 30
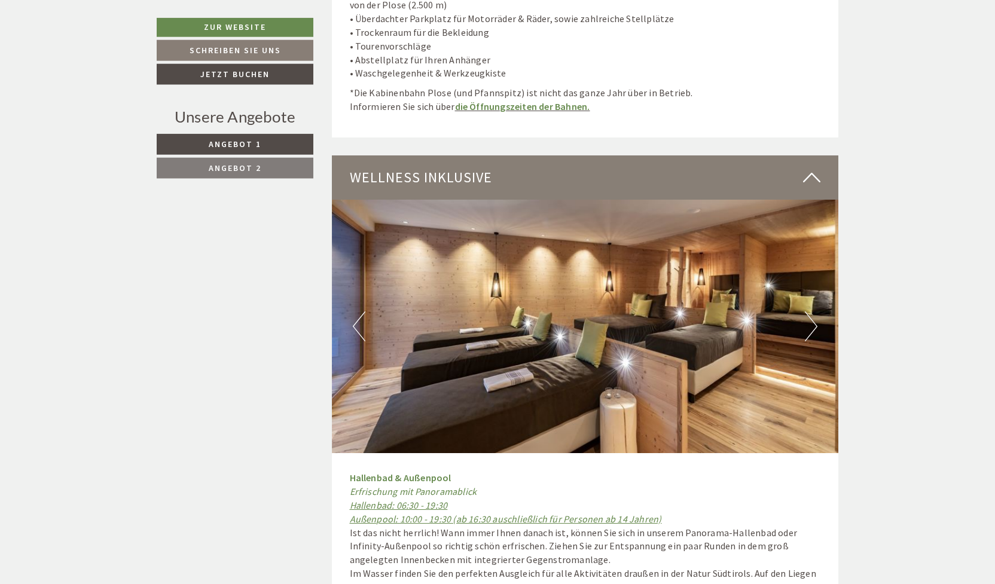
click at [814, 311] on button "Next" at bounding box center [811, 326] width 13 height 30
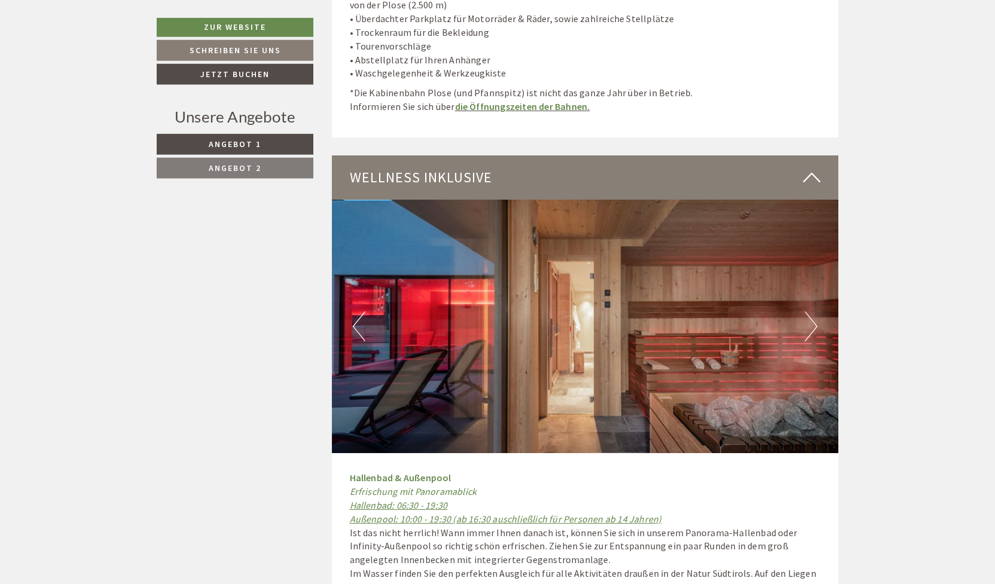
click at [646, 383] on img at bounding box center [585, 326] width 507 height 253
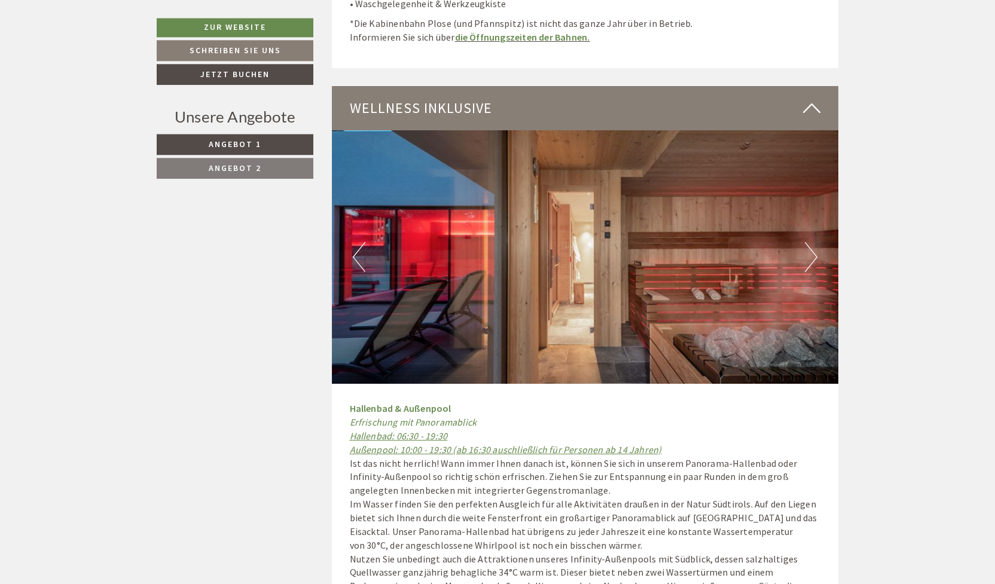
scroll to position [6714, 0]
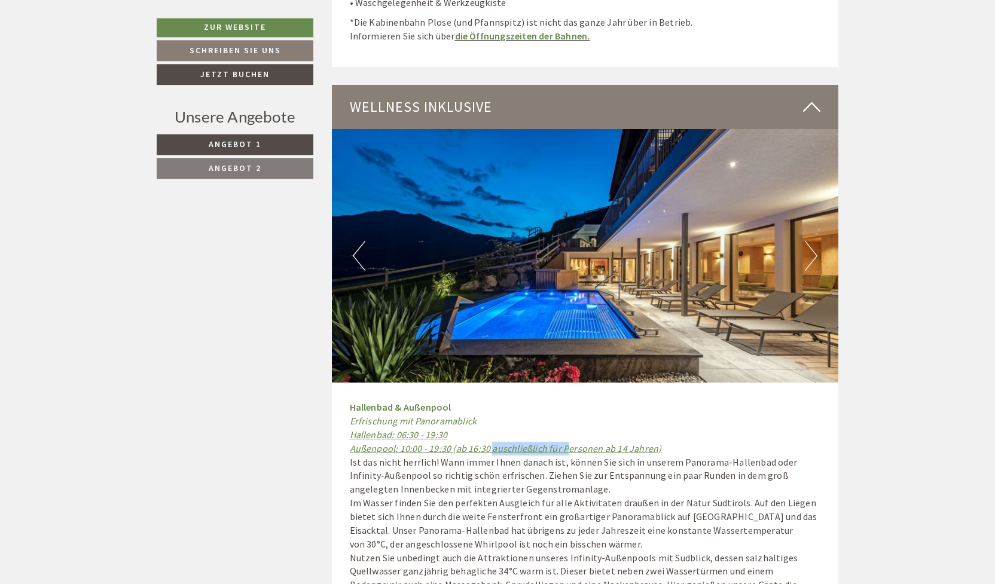
drag, startPoint x: 563, startPoint y: 410, endPoint x: 489, endPoint y: 399, distance: 74.8
click at [489, 429] on u "Hallenbad: 06:30 - 19:30 Außenpool: 10:00 - 19:30 (ab 16:30 auschließlich für P…" at bounding box center [506, 442] width 312 height 26
click at [493, 439] on p "Hallenbad & Außenpool Erfrischung mit Panoramablick Hallenbad: 06:30 - 19:30 Au…" at bounding box center [585, 503] width 471 height 205
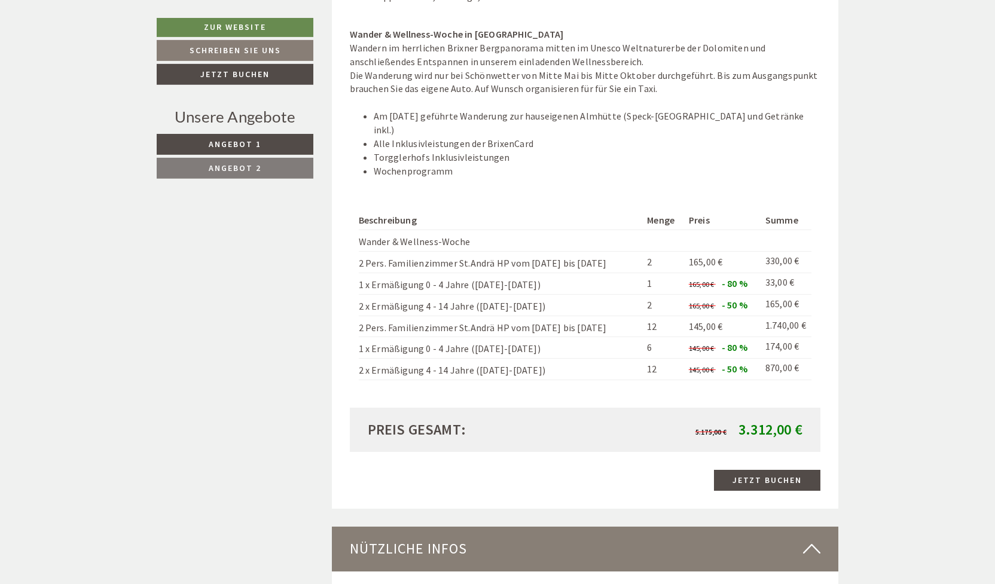
scroll to position [2578, 0]
click at [787, 470] on link "Jetzt buchen" at bounding box center [767, 480] width 106 height 21
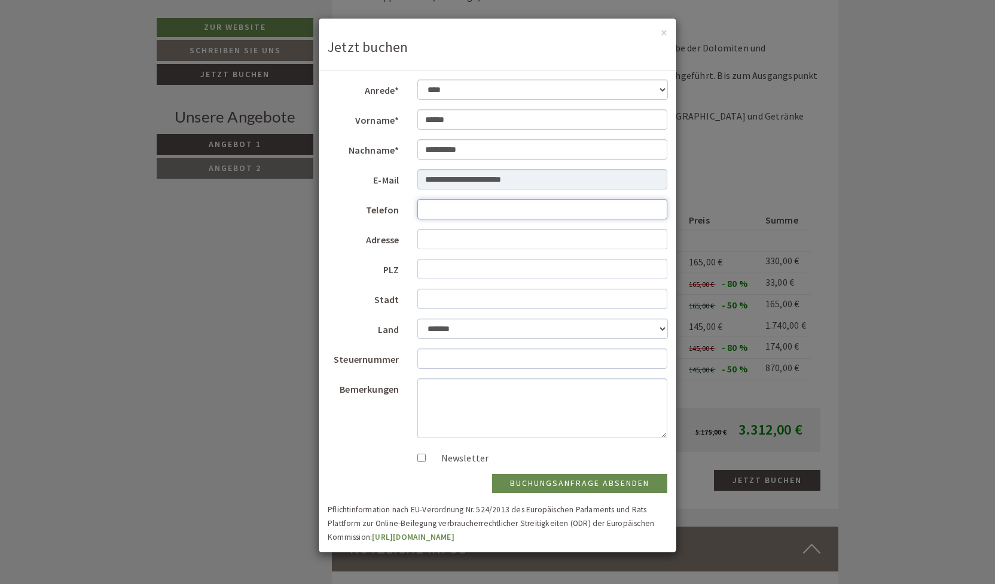
click at [467, 216] on input "Telefon" at bounding box center [542, 209] width 251 height 20
type input "**********"
type input "*****"
type input "******"
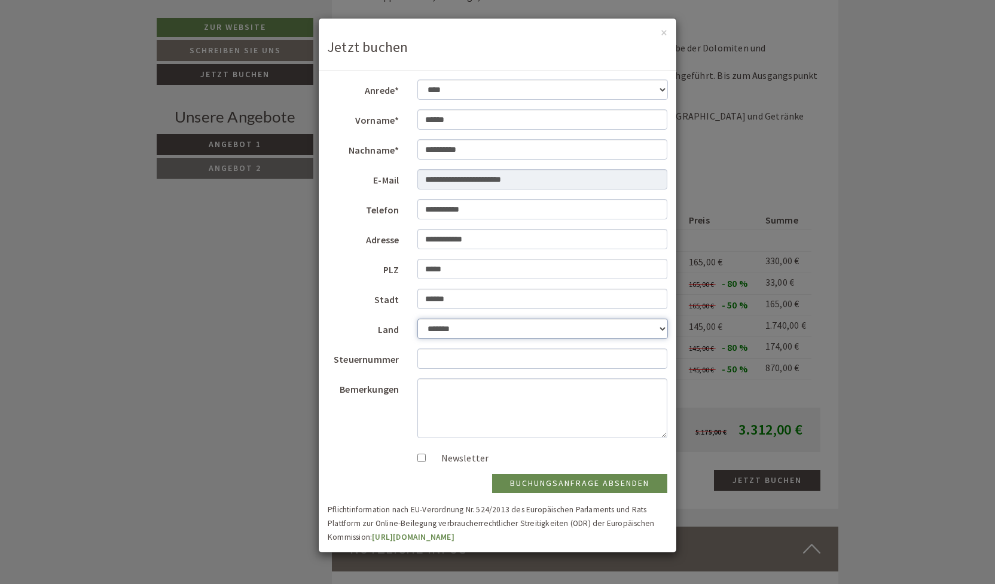
select select "*"
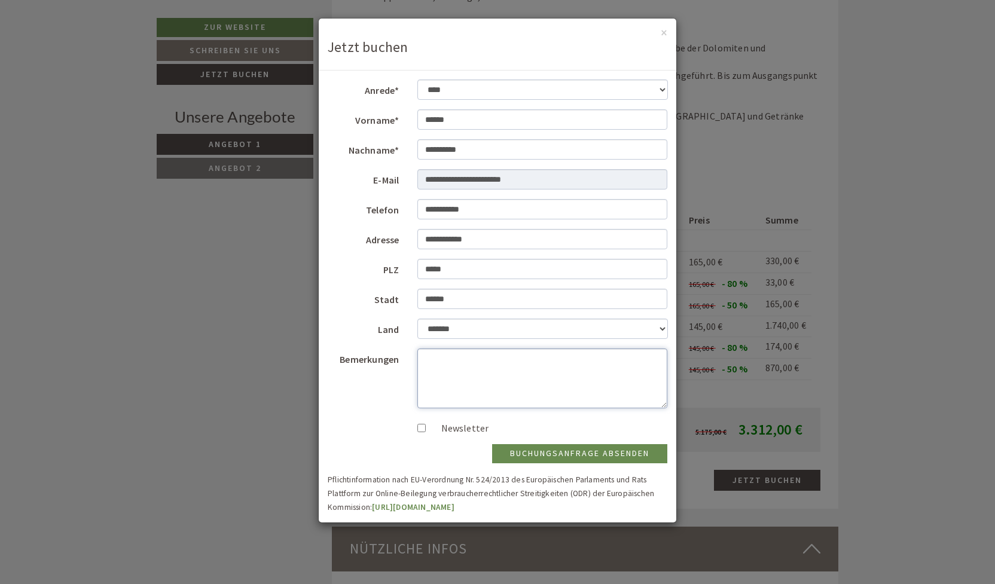
click at [467, 365] on textarea "Bemerkungen" at bounding box center [542, 379] width 251 height 60
click at [499, 358] on textarea "**********" at bounding box center [542, 379] width 251 height 60
type textarea "**********"
click at [540, 450] on button "Buchungsanfrage absenden" at bounding box center [579, 453] width 175 height 19
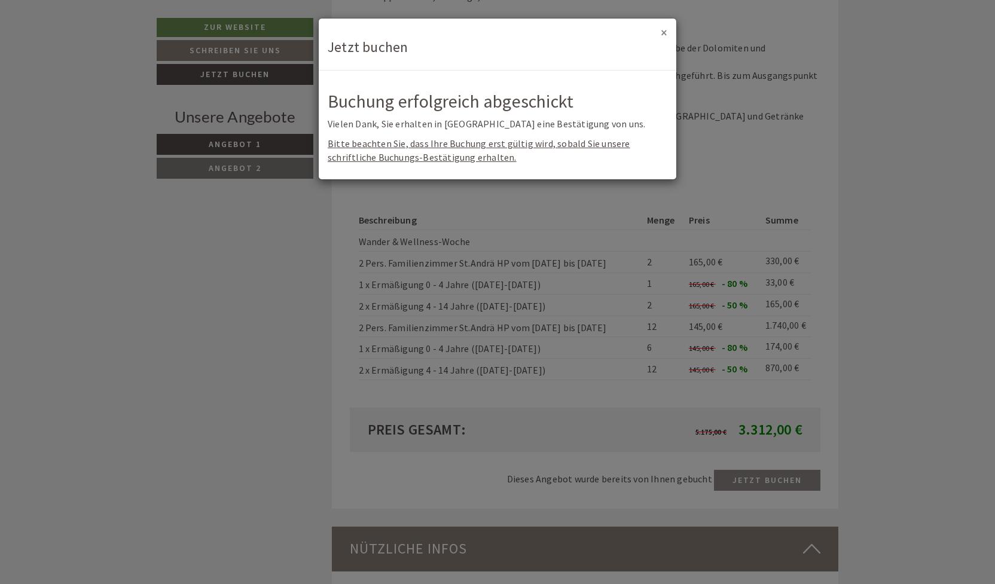
click at [665, 34] on button "×" at bounding box center [664, 32] width 7 height 13
